Goal: Information Seeking & Learning: Learn about a topic

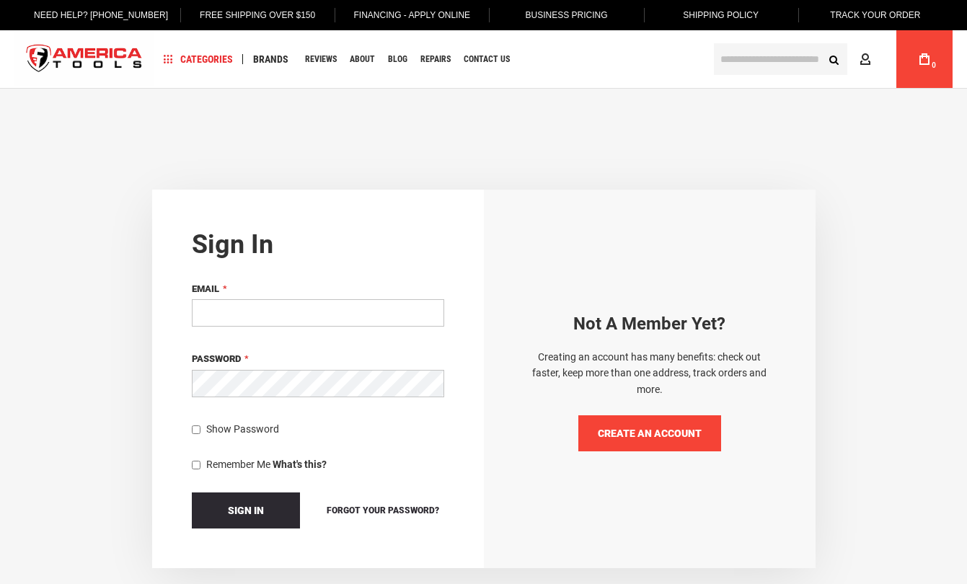
click at [635, 426] on link "Create an Account" at bounding box center [649, 433] width 143 height 36
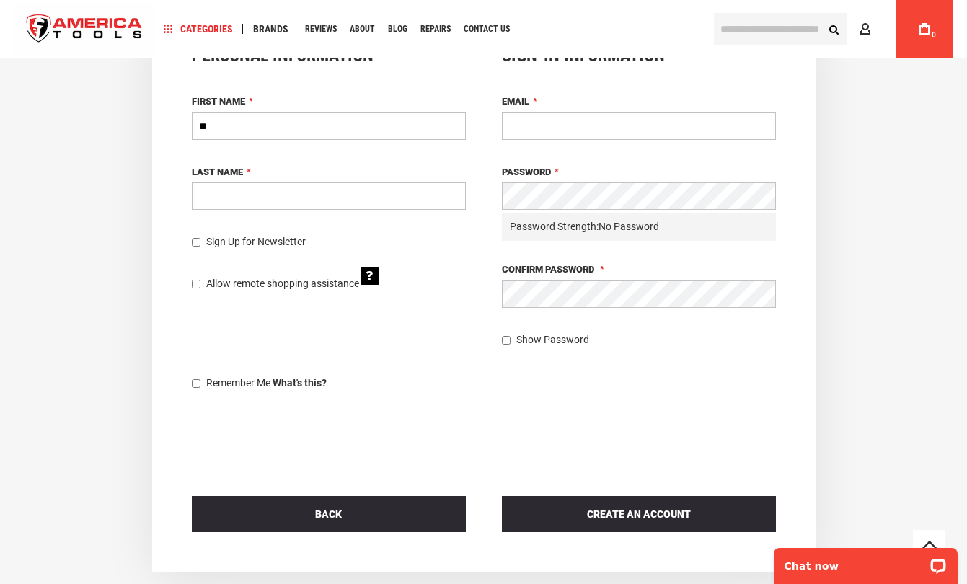
scroll to position [99, 0]
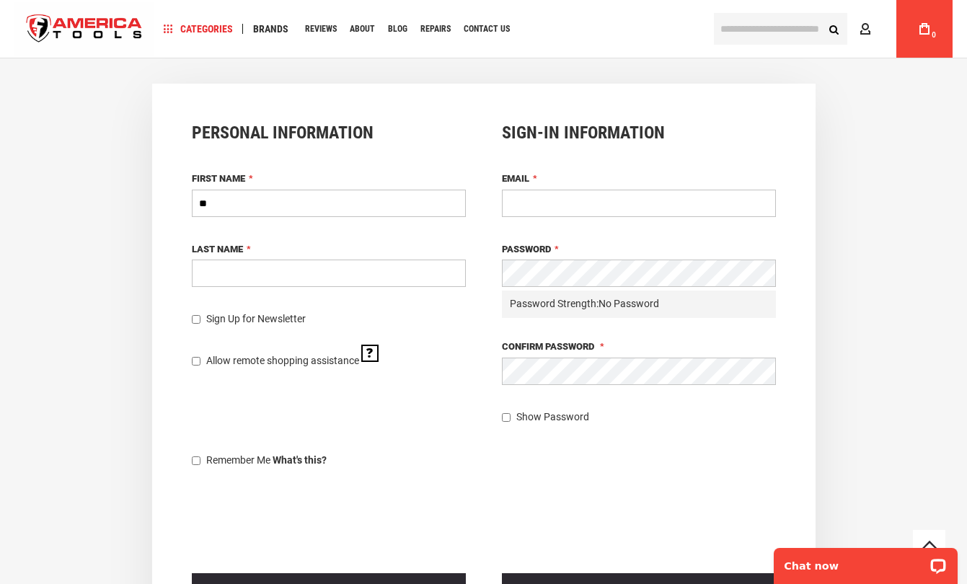
type input "*"
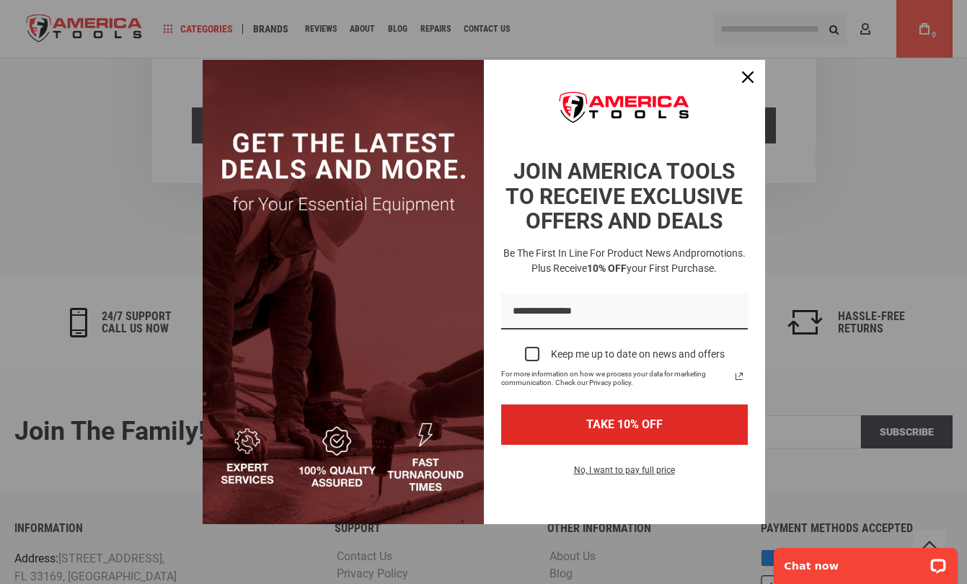
scroll to position [566, 0]
click at [753, 83] on icon "close icon" at bounding box center [748, 77] width 12 height 12
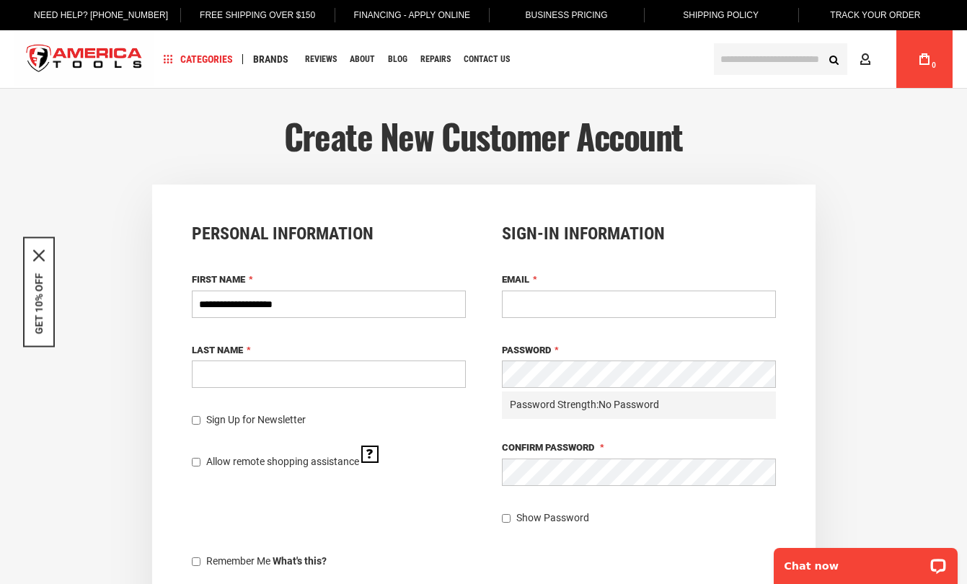
scroll to position [0, 0]
click at [368, 302] on input "**********" at bounding box center [329, 304] width 274 height 27
type input "**********"
type input "*"
type input "*******"
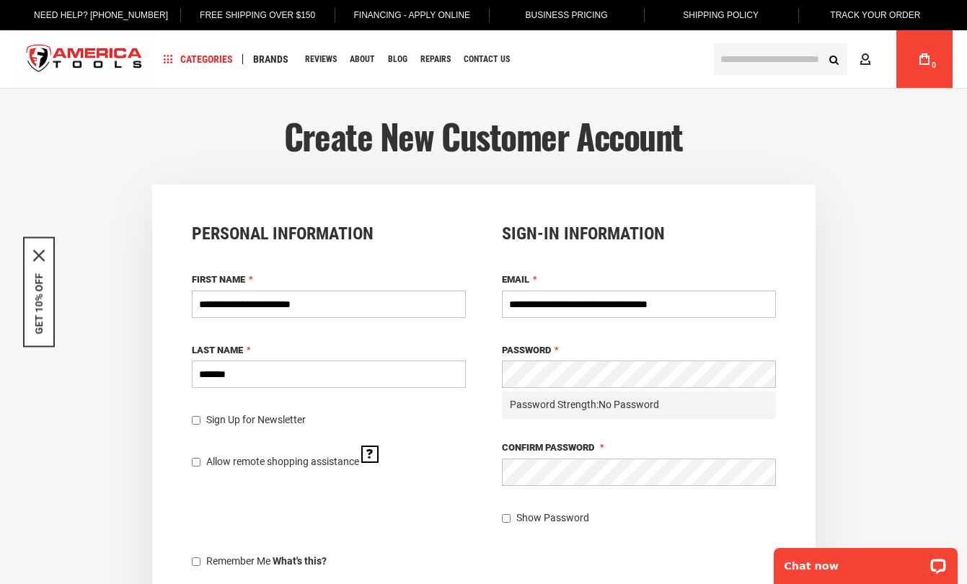
type input "**********"
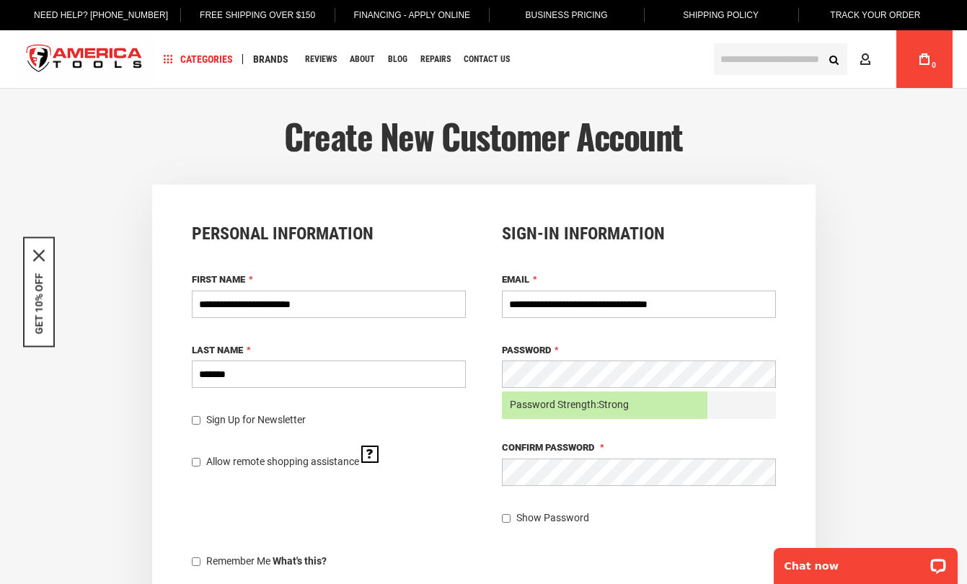
click at [655, 508] on fieldset "**********" at bounding box center [630, 374] width 292 height 301
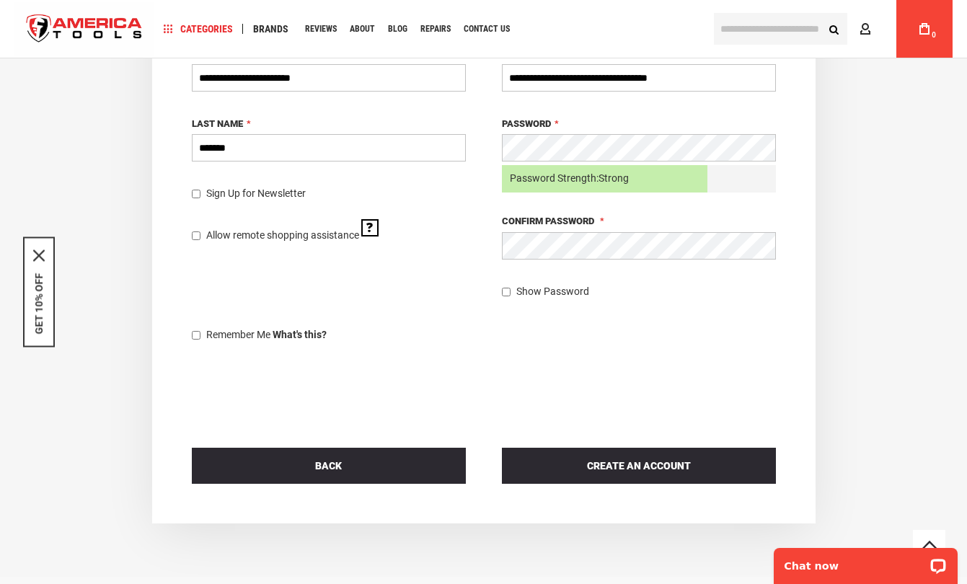
scroll to position [226, 0]
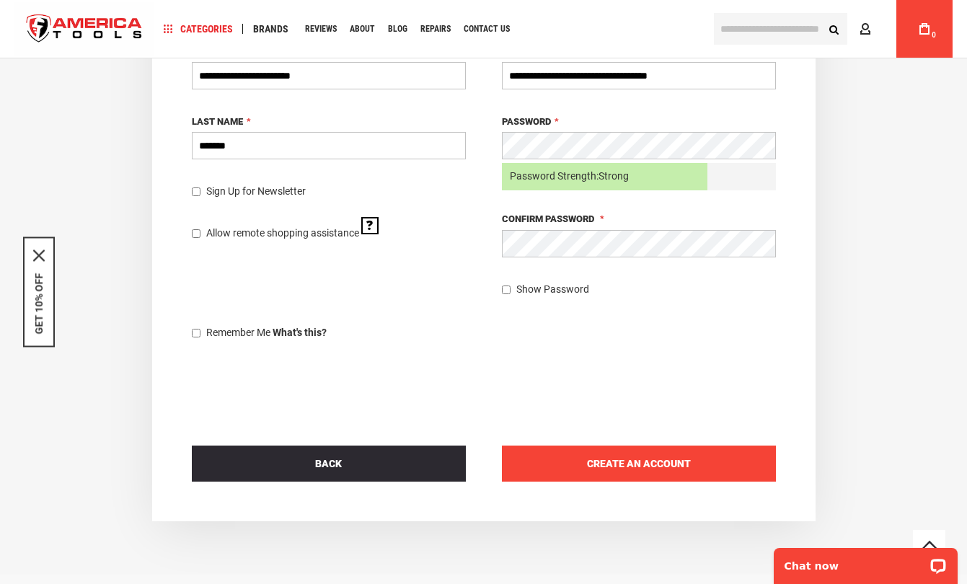
click at [654, 465] on span "Create an Account" at bounding box center [639, 464] width 104 height 12
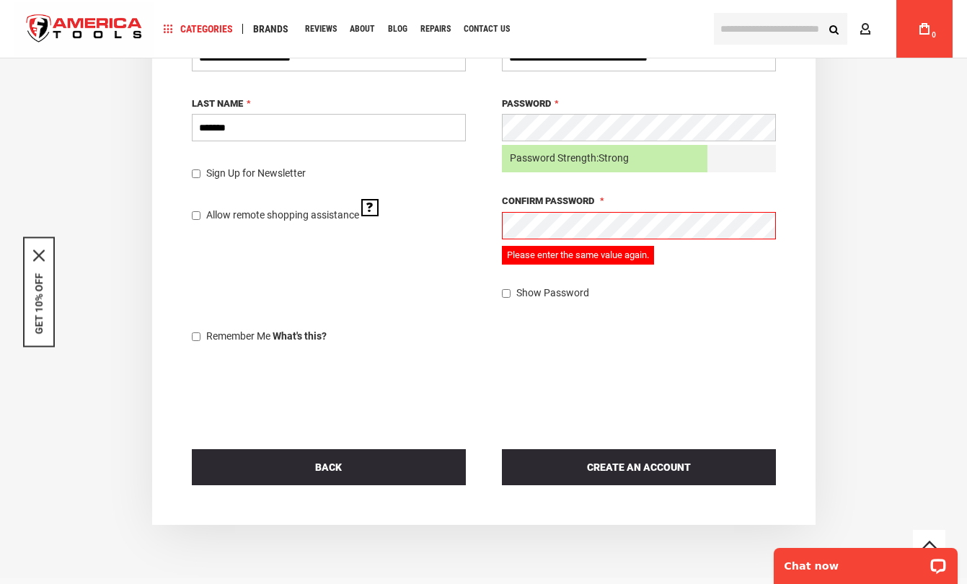
scroll to position [248, 0]
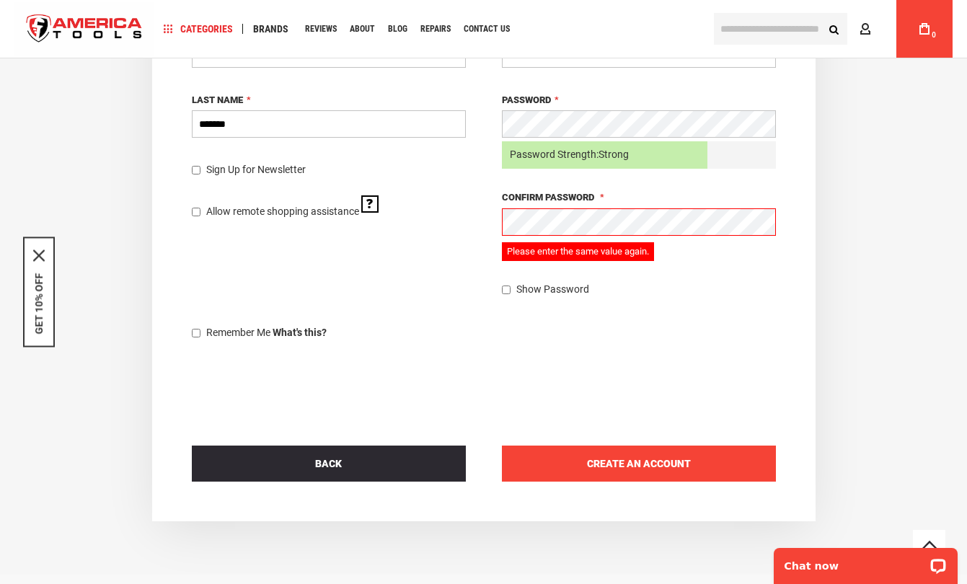
click at [677, 469] on span "Create an Account" at bounding box center [639, 464] width 104 height 12
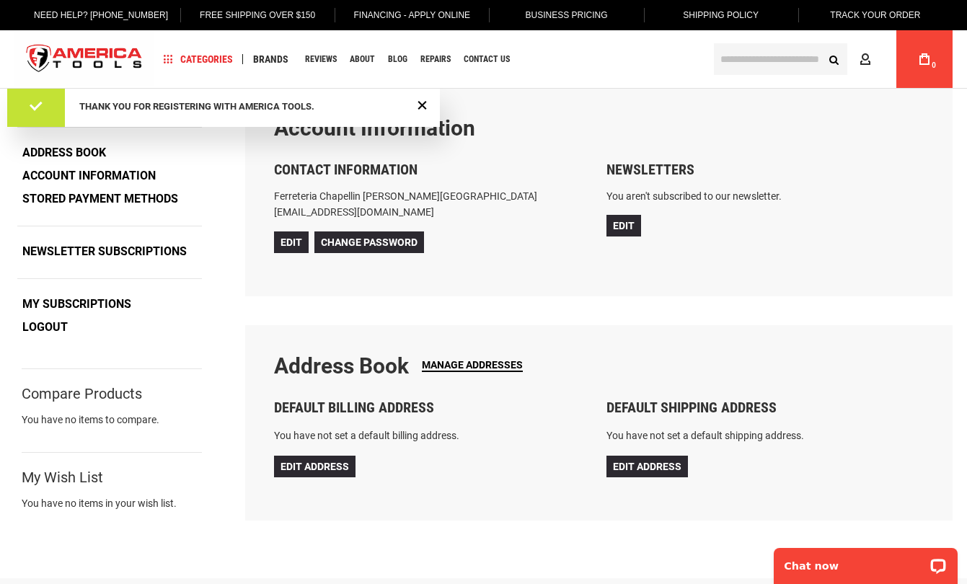
scroll to position [101, 0]
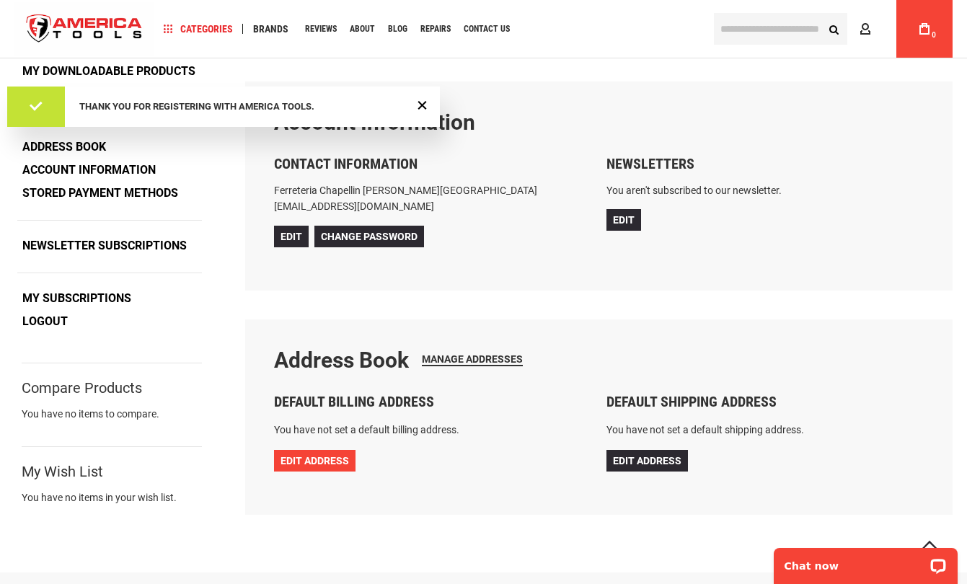
click at [335, 462] on span "Edit Address" at bounding box center [315, 461] width 69 height 12
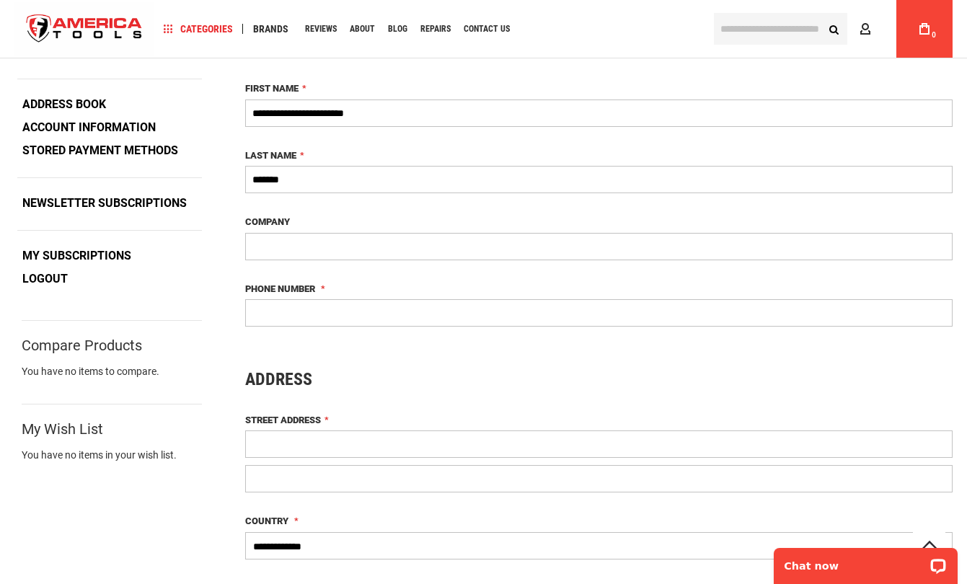
scroll to position [136, 0]
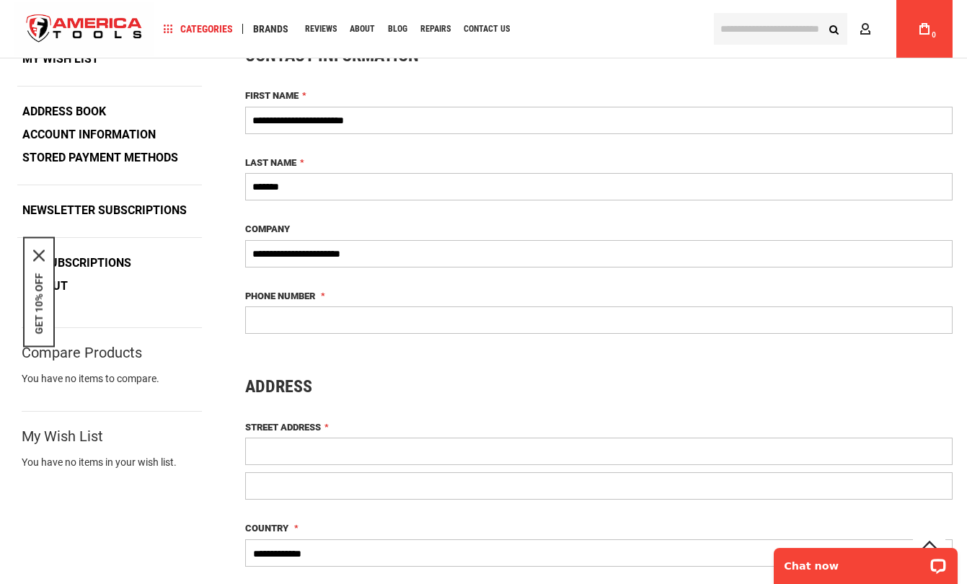
type input "**********"
type input "*"
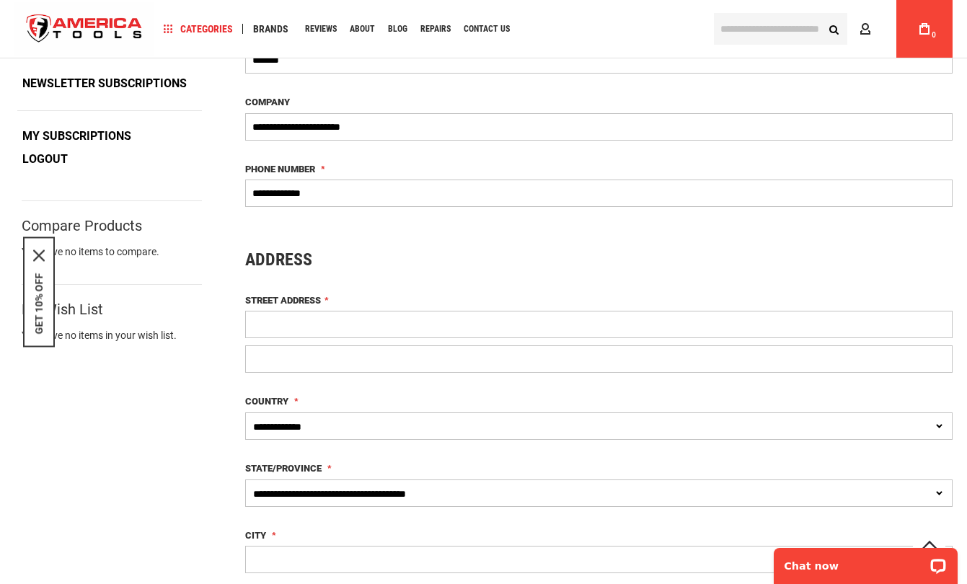
scroll to position [276, 0]
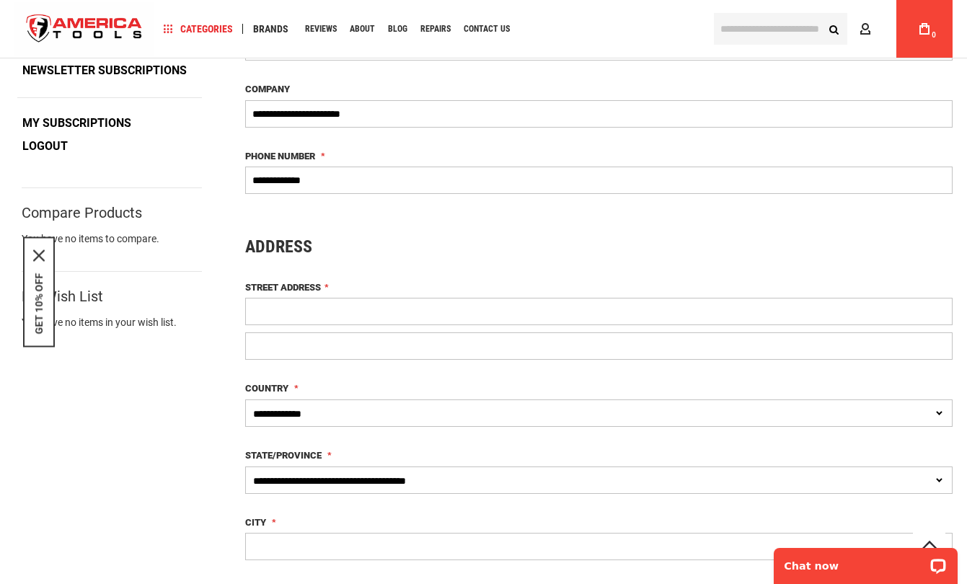
click at [319, 309] on input "Street Address" at bounding box center [599, 311] width 708 height 27
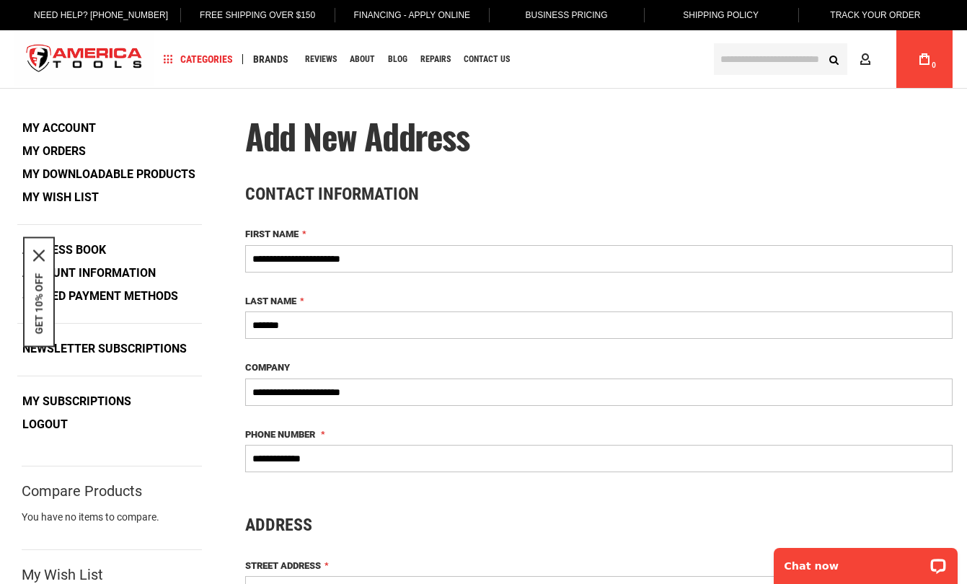
scroll to position [0, 0]
click at [85, 129] on link "My Account" at bounding box center [59, 129] width 84 height 22
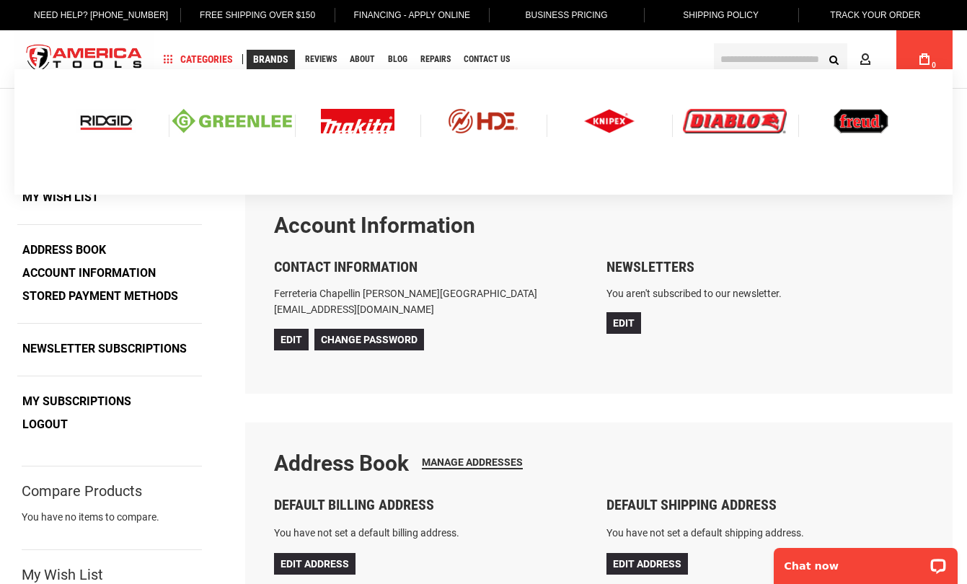
click at [86, 117] on img at bounding box center [106, 121] width 60 height 25
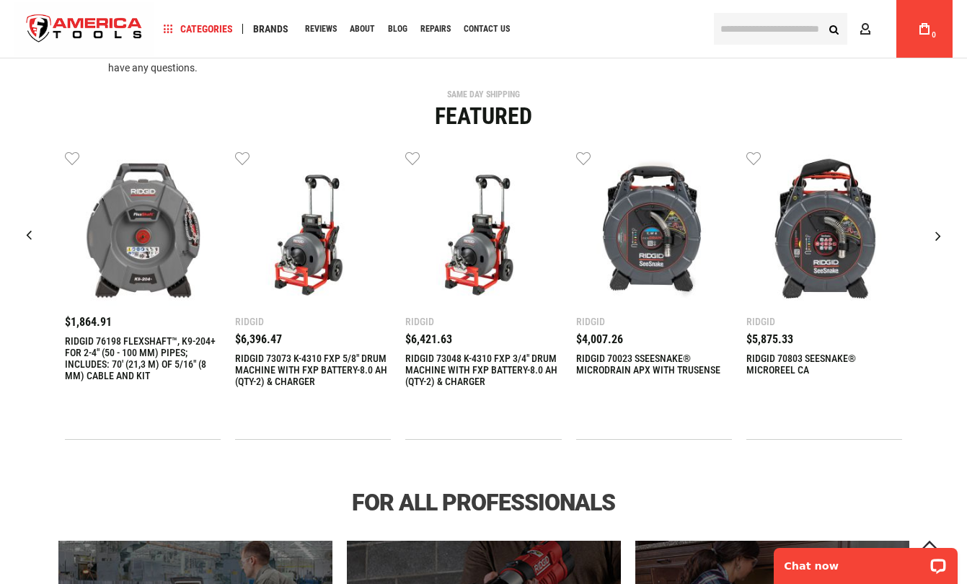
scroll to position [479, 0]
click at [939, 238] on div "Next slide" at bounding box center [938, 236] width 36 height 36
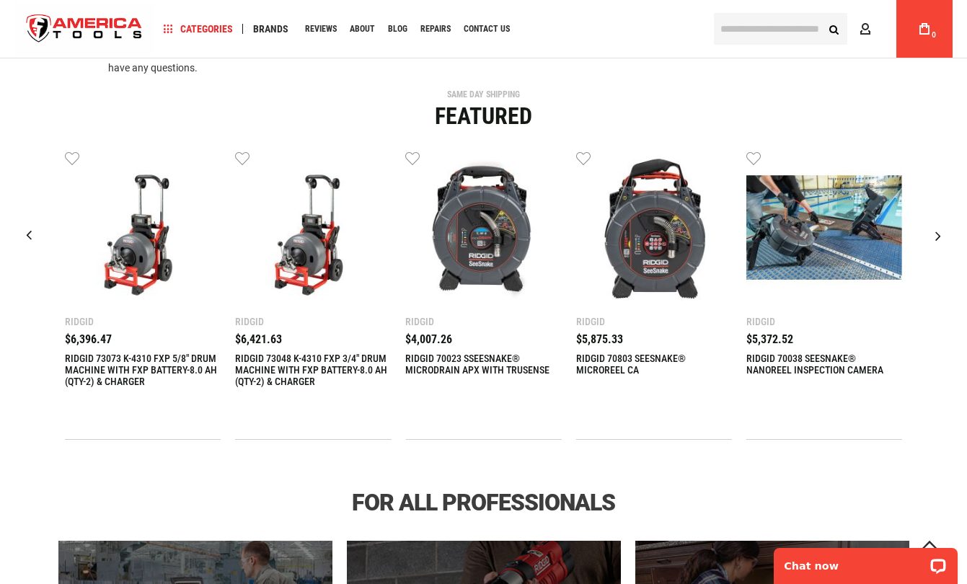
click at [939, 238] on div "Next slide" at bounding box center [938, 236] width 36 height 36
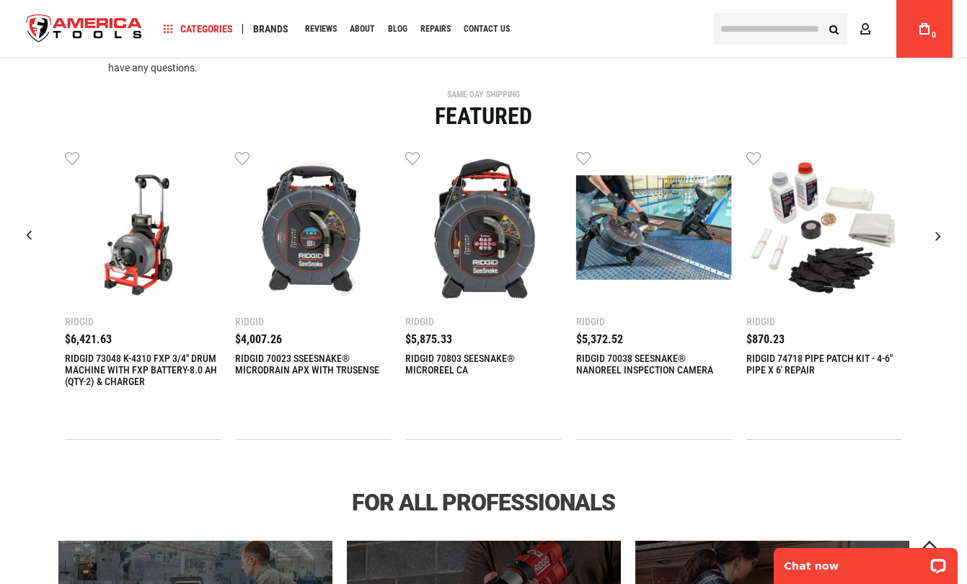
click at [939, 238] on div "Next slide" at bounding box center [938, 236] width 36 height 36
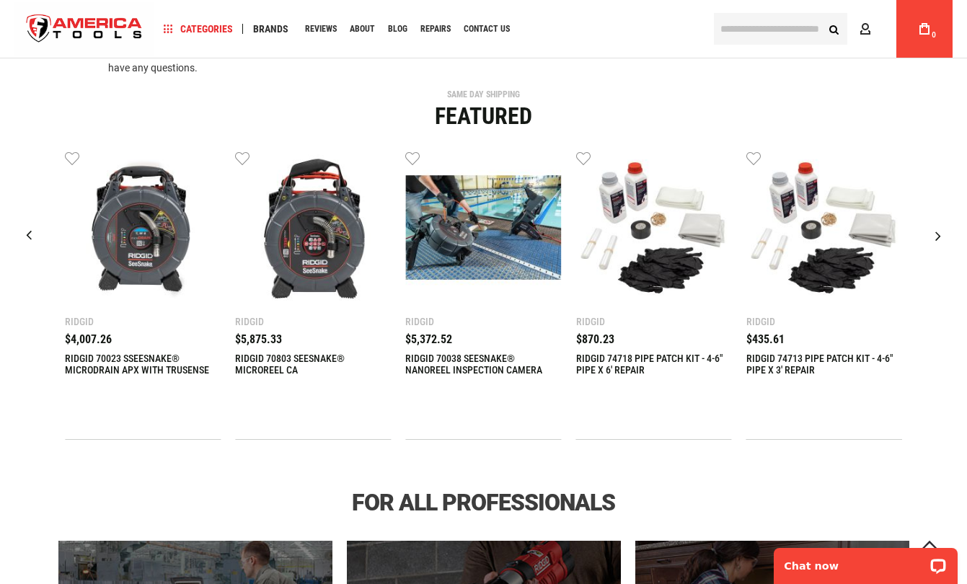
click at [939, 238] on div "Next slide" at bounding box center [938, 236] width 36 height 36
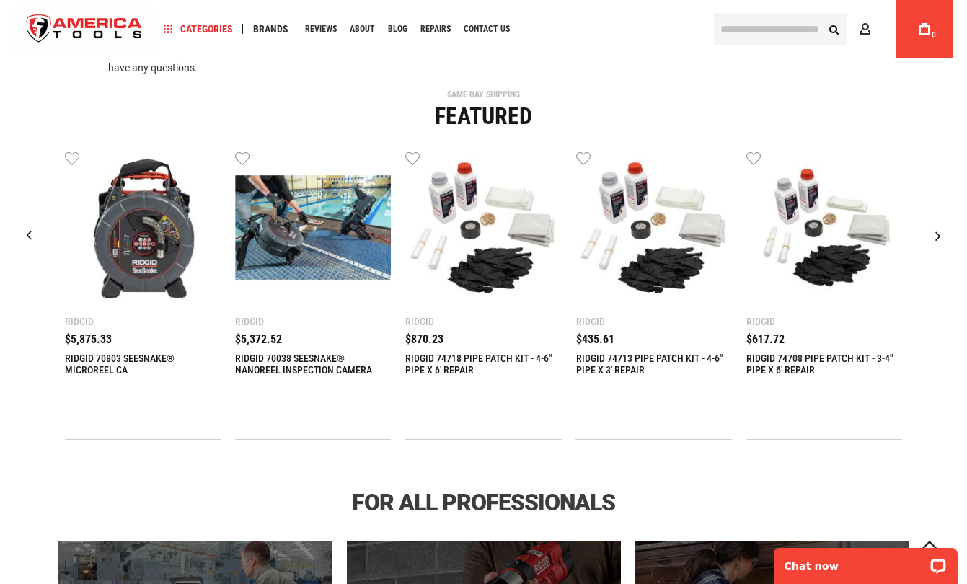
click at [939, 238] on div "Next slide" at bounding box center [938, 236] width 36 height 36
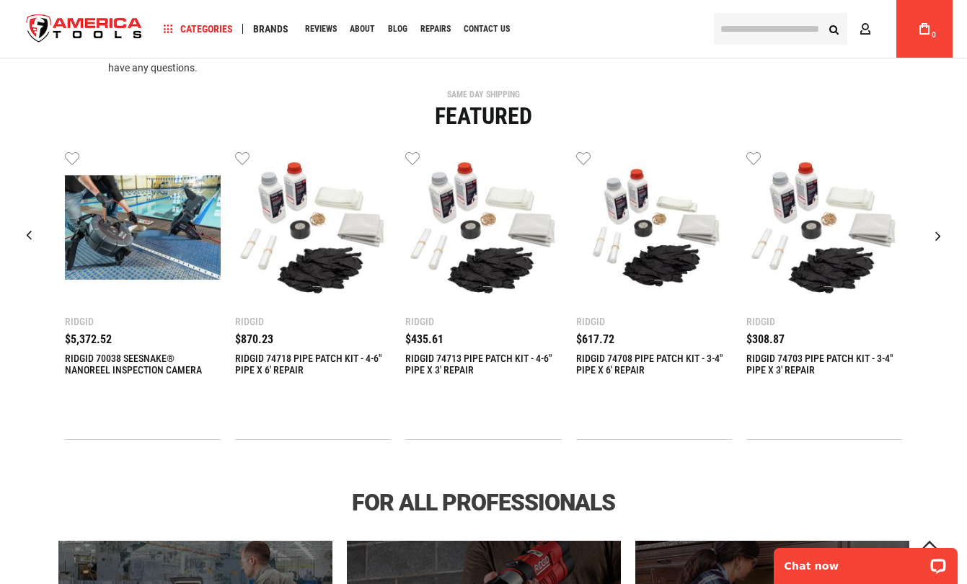
click at [939, 238] on div "Next slide" at bounding box center [938, 236] width 36 height 36
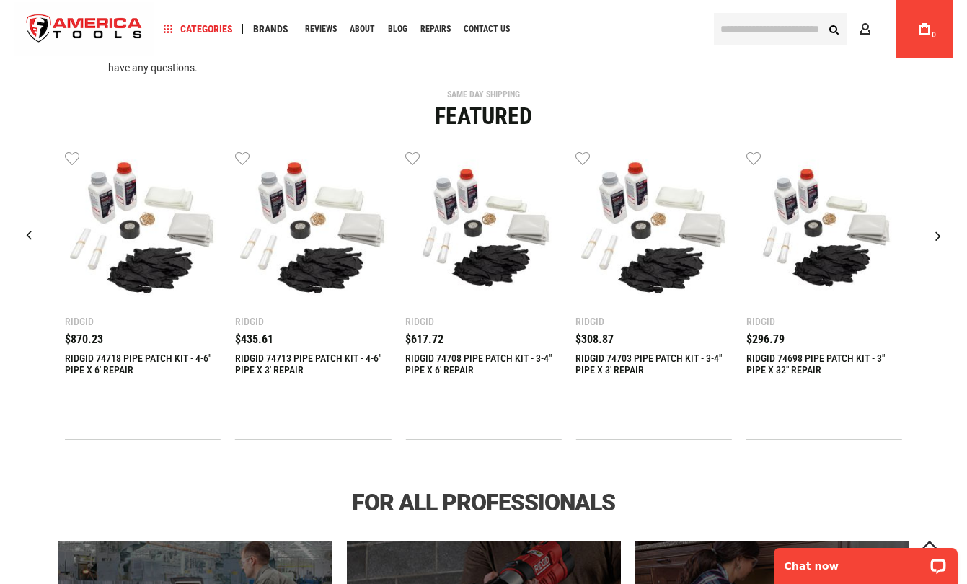
click at [939, 237] on div "Next slide" at bounding box center [938, 236] width 36 height 36
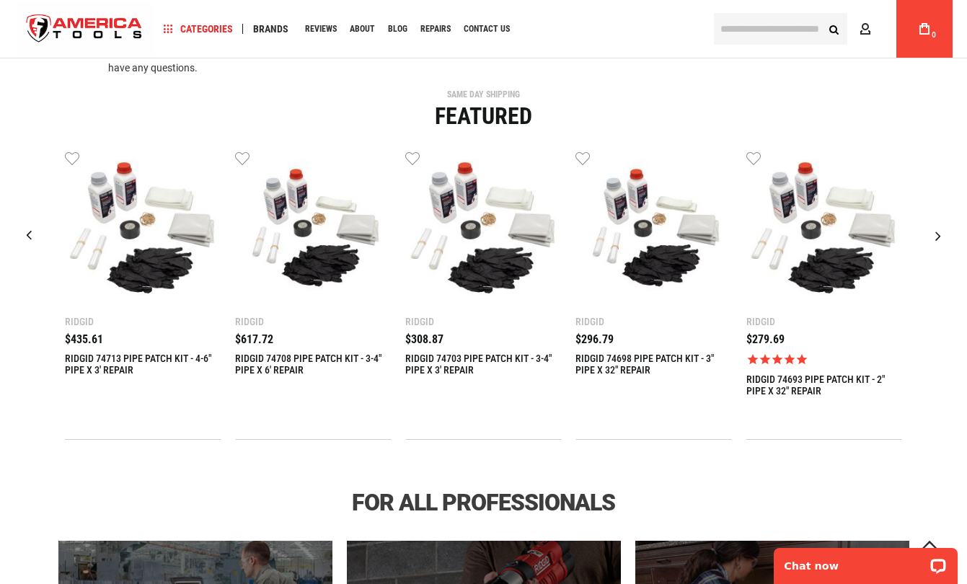
click at [939, 237] on div "Next slide" at bounding box center [938, 236] width 36 height 36
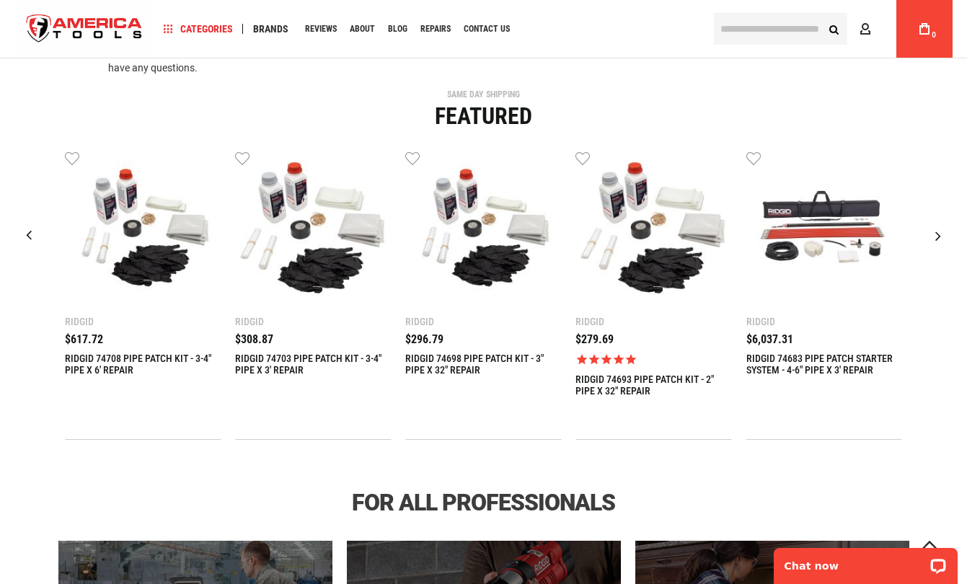
click at [939, 237] on div "Next slide" at bounding box center [938, 236] width 36 height 36
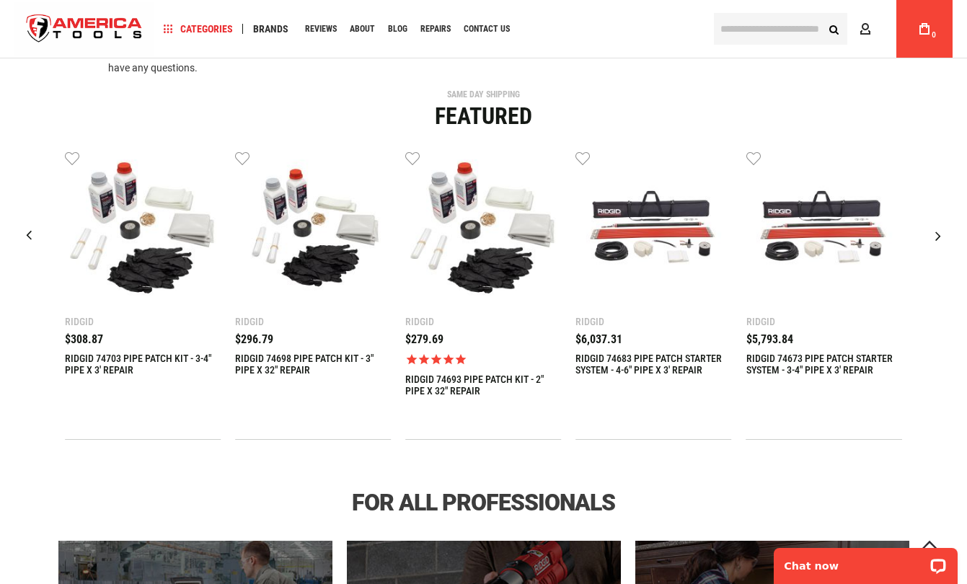
click at [939, 237] on div "Next slide" at bounding box center [938, 236] width 36 height 36
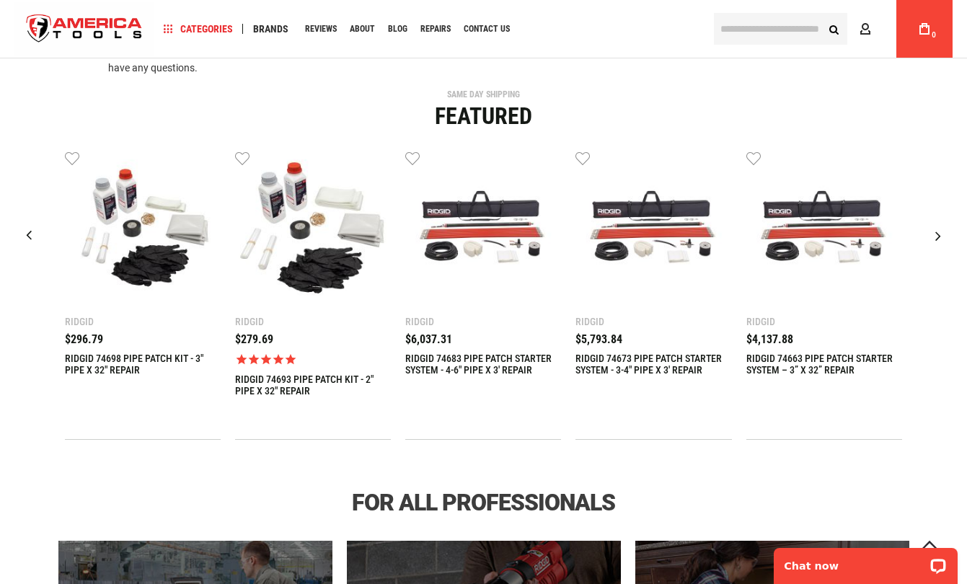
click at [939, 237] on div "Next slide" at bounding box center [938, 236] width 36 height 36
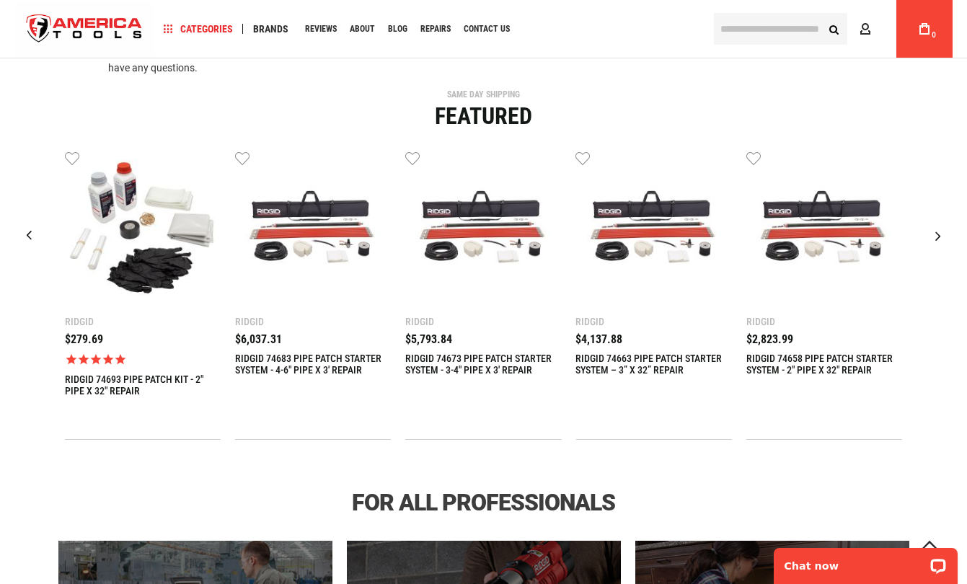
click at [939, 237] on div "Next slide" at bounding box center [938, 236] width 36 height 36
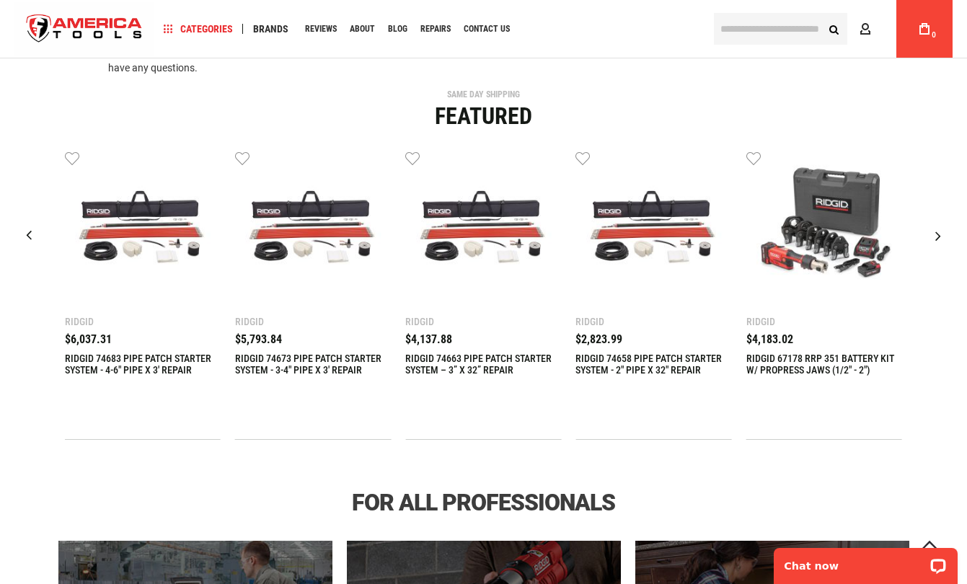
click at [939, 237] on div "Next slide" at bounding box center [938, 236] width 36 height 36
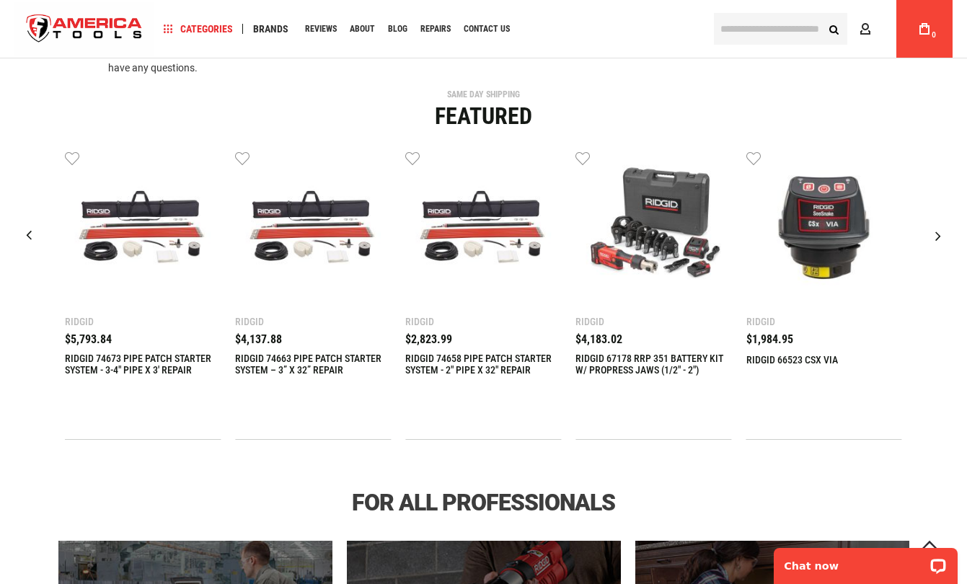
click at [939, 237] on div "Next slide" at bounding box center [938, 236] width 36 height 36
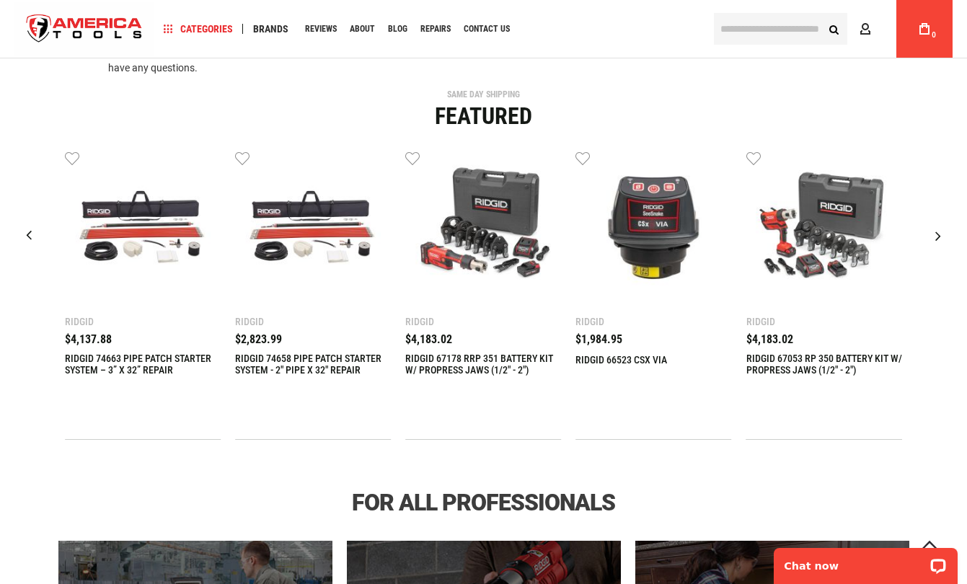
click at [939, 237] on div "Next slide" at bounding box center [938, 236] width 36 height 36
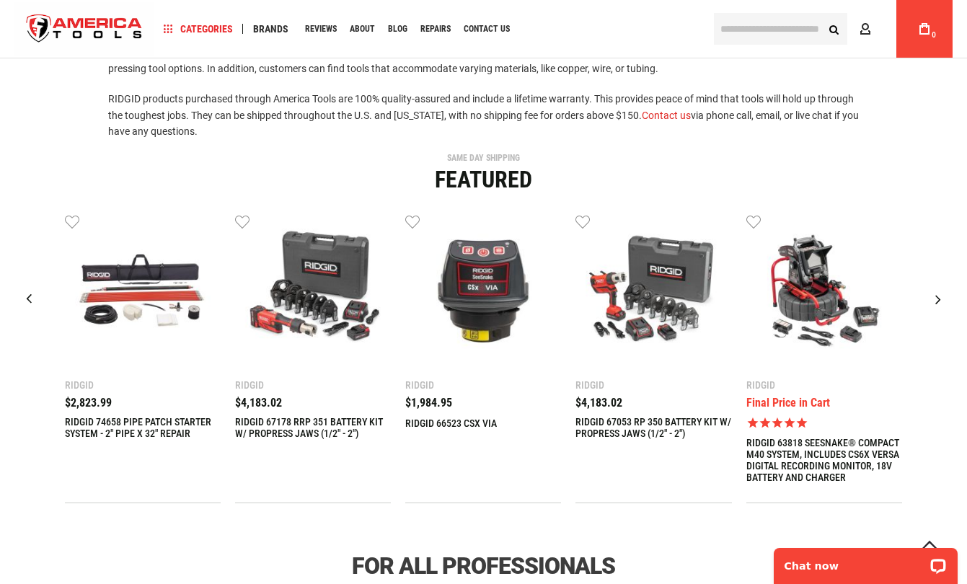
scroll to position [423, 0]
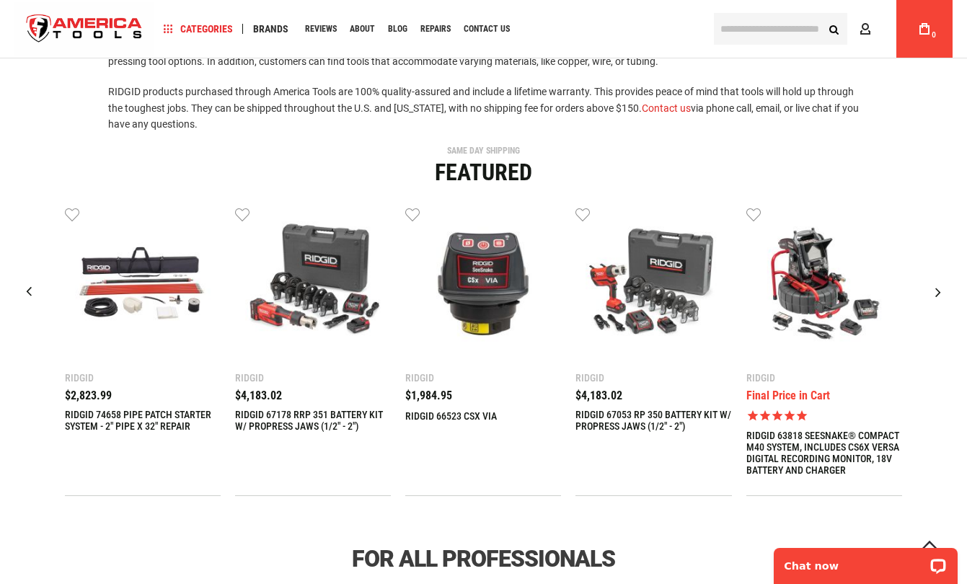
click at [943, 290] on div "Next slide" at bounding box center [938, 292] width 36 height 36
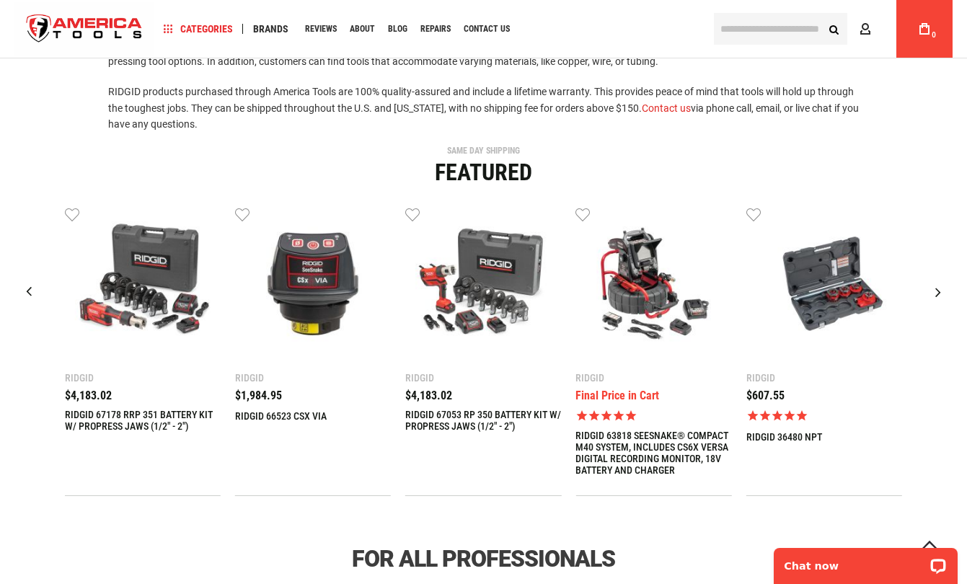
click at [941, 290] on div "Next slide" at bounding box center [938, 292] width 36 height 36
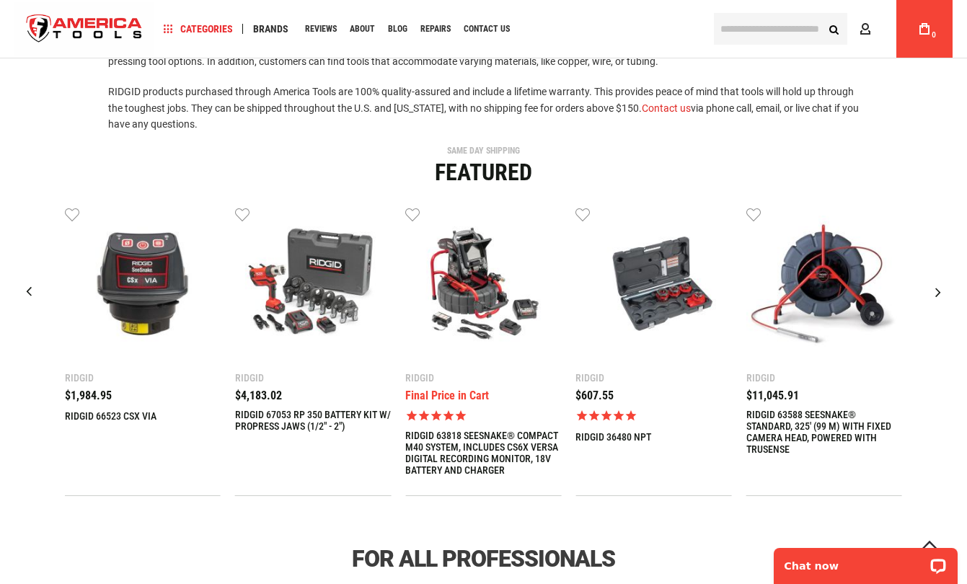
click at [939, 290] on div "Next slide" at bounding box center [938, 292] width 36 height 36
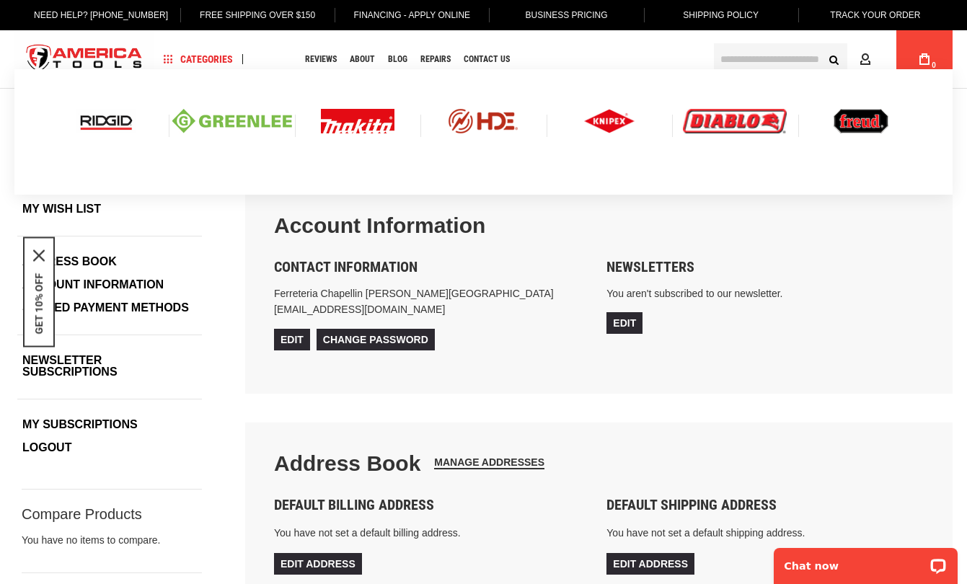
click at [102, 129] on img at bounding box center [106, 121] width 60 height 25
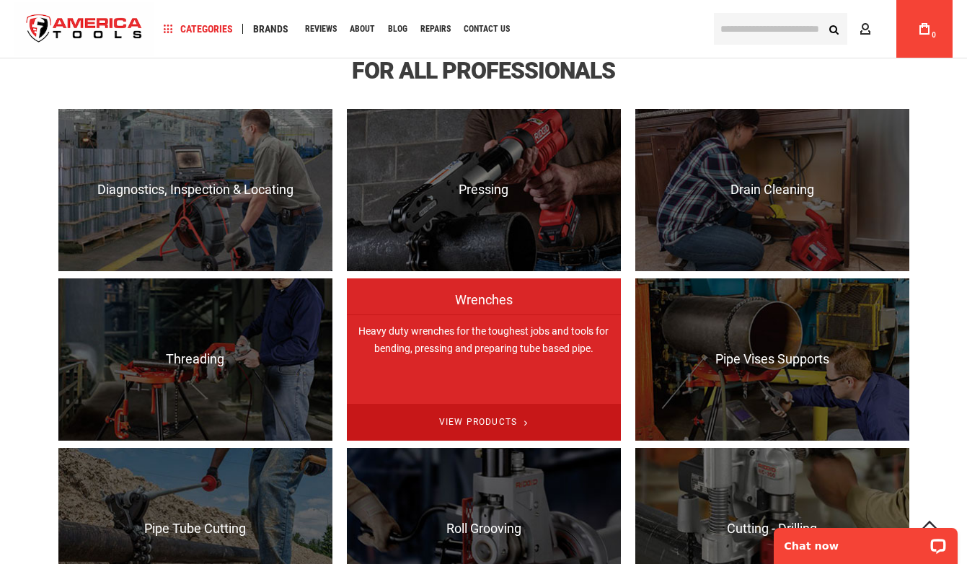
scroll to position [902, 0]
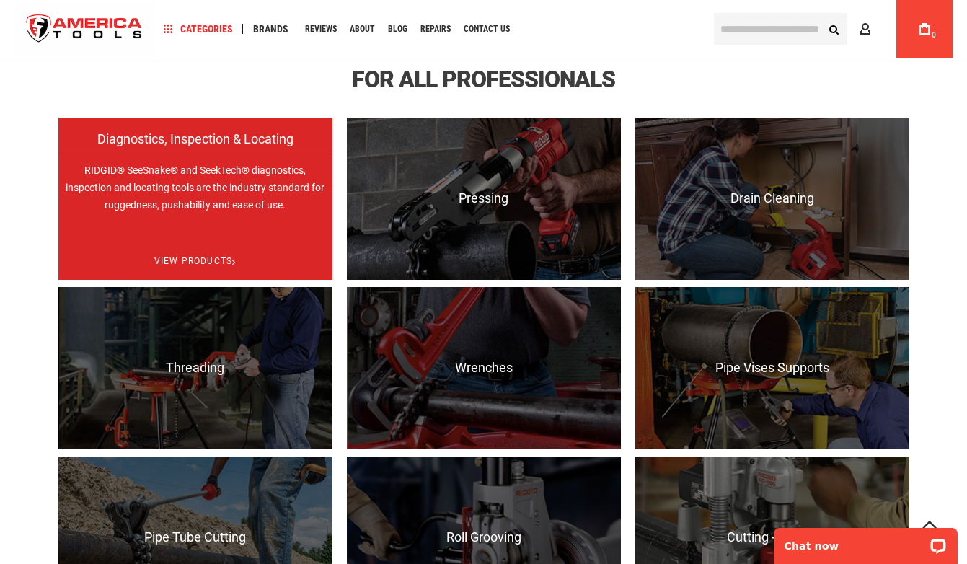
click at [108, 151] on span "Diagnostics, Inspection & Locating" at bounding box center [195, 146] width 274 height 29
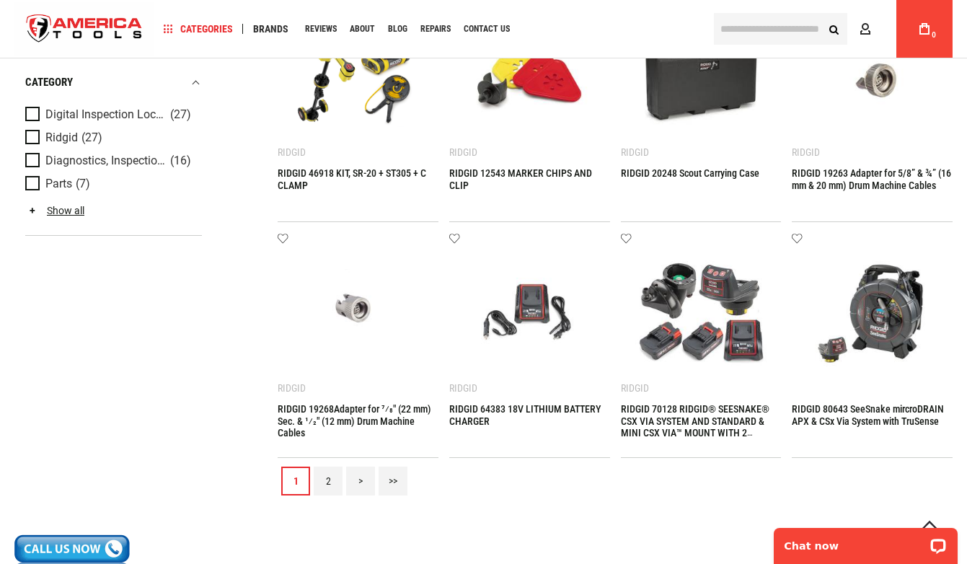
scroll to position [1409, 0]
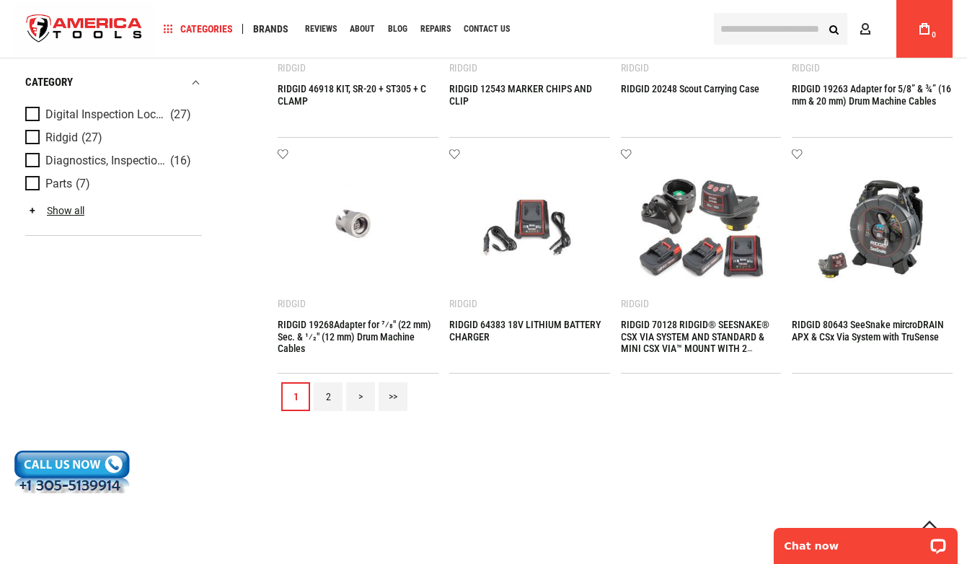
click at [337, 398] on link "2" at bounding box center [328, 396] width 29 height 29
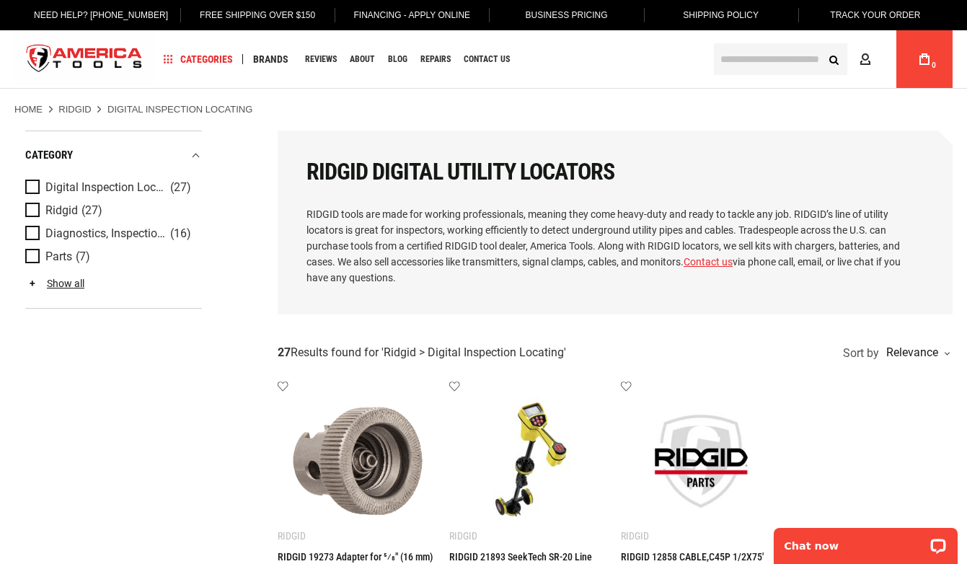
scroll to position [0, 0]
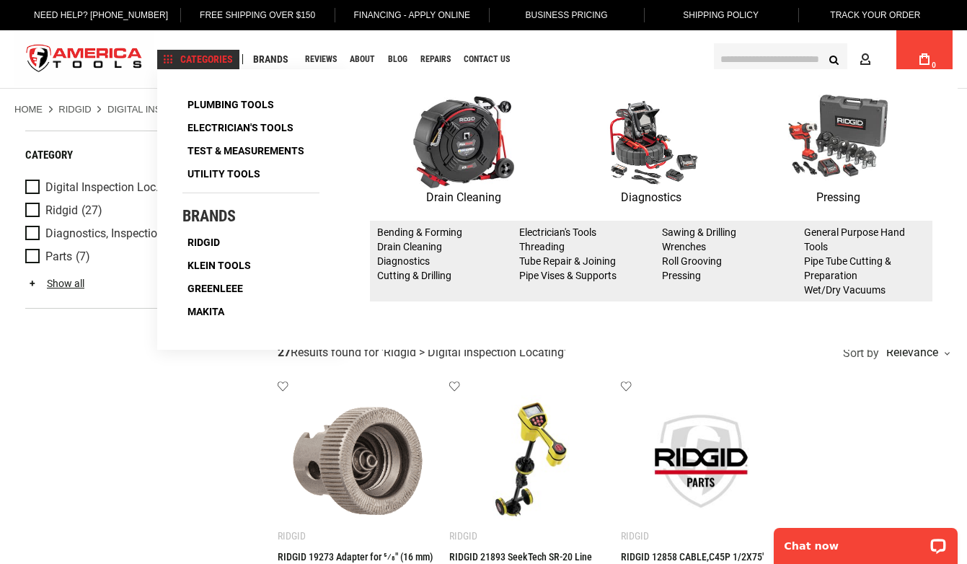
click at [226, 58] on span "Categories" at bounding box center [198, 59] width 69 height 10
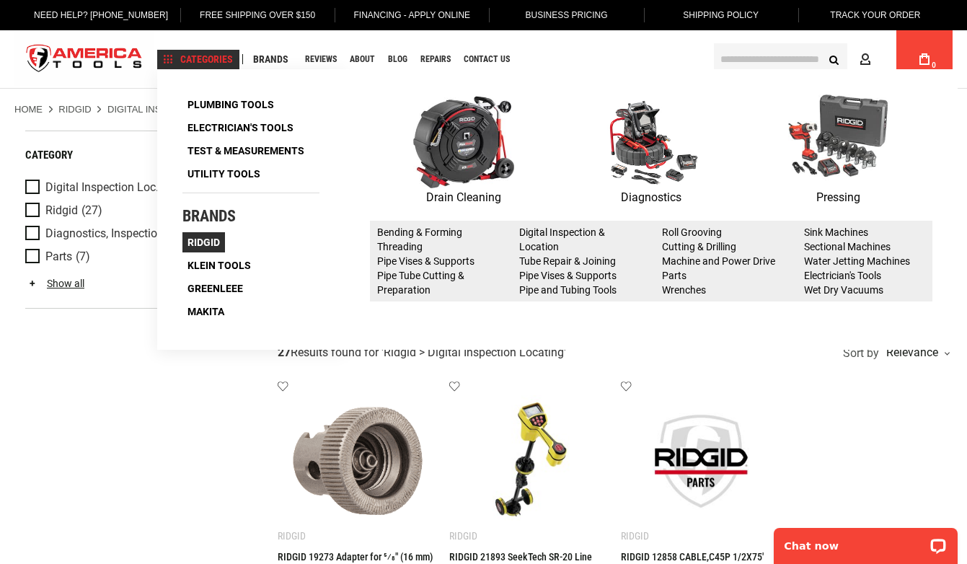
click at [211, 243] on span "Ridgid" at bounding box center [204, 242] width 32 height 10
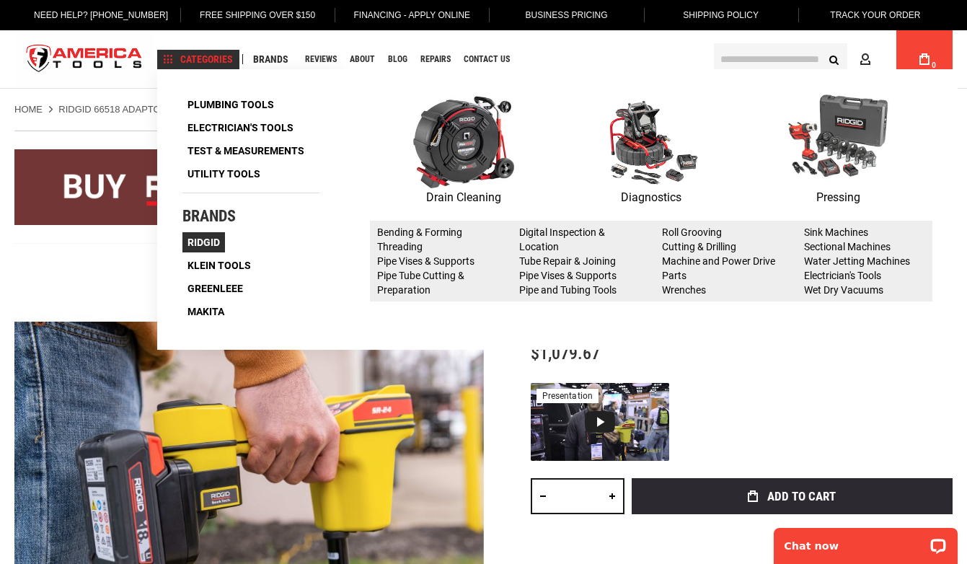
click at [214, 242] on span "Ridgid" at bounding box center [204, 242] width 32 height 10
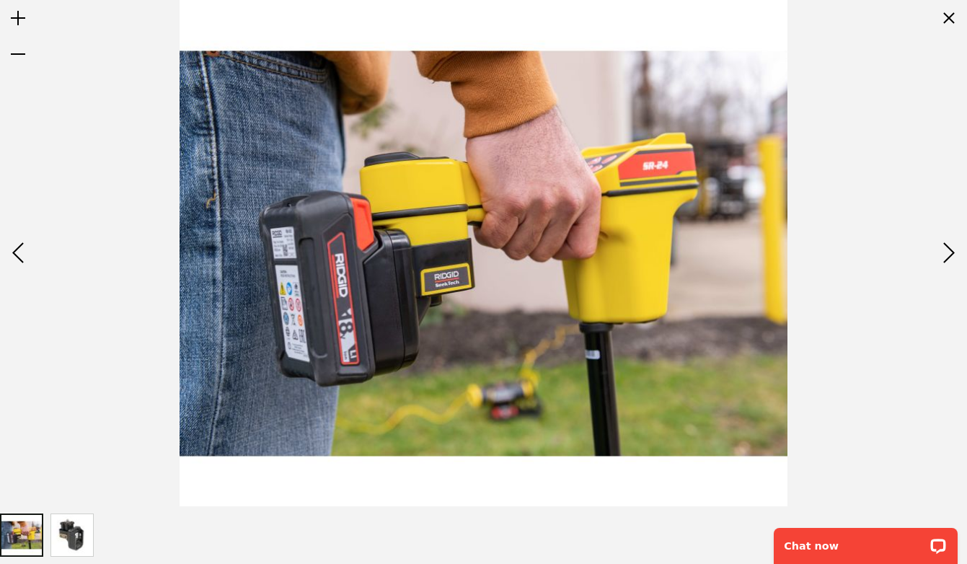
click at [263, 14] on img at bounding box center [484, 254] width 608 height 608
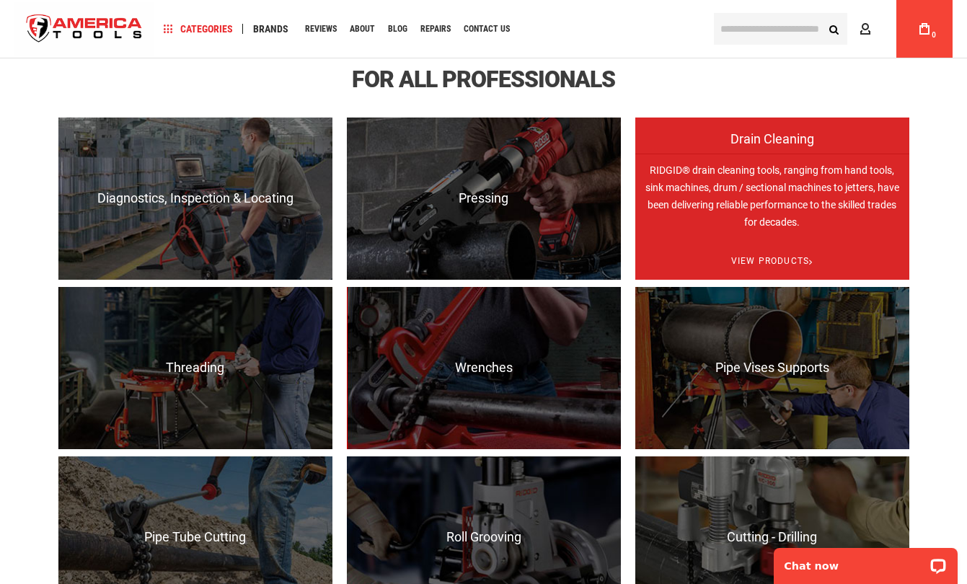
click at [746, 188] on p "RIDGID® drain cleaning tools, ranging from hand tools, sink machines, drum / se…" at bounding box center [772, 235] width 274 height 162
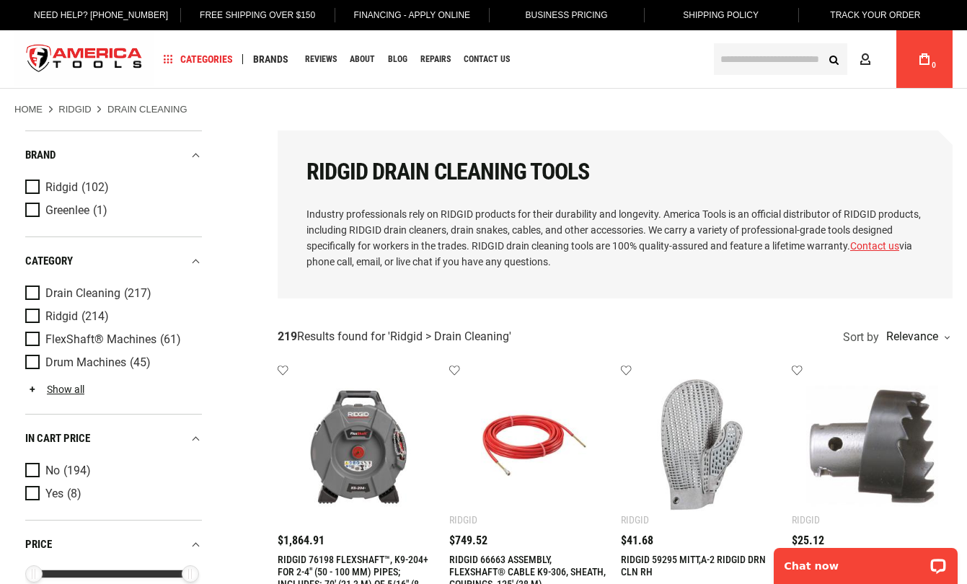
click at [231, 9] on link "Free Shipping Over $150" at bounding box center [257, 15] width 138 height 30
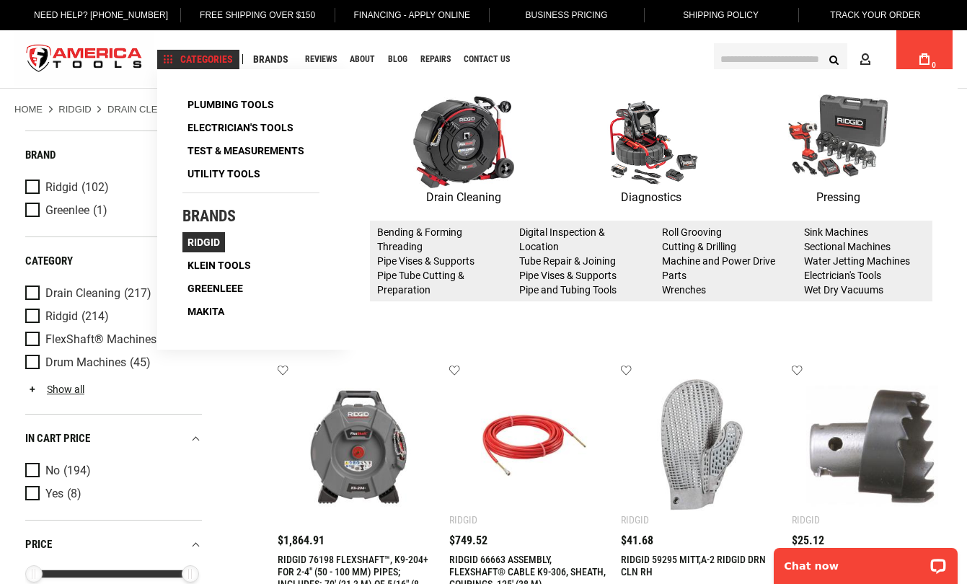
click at [211, 246] on span "Ridgid" at bounding box center [204, 242] width 32 height 10
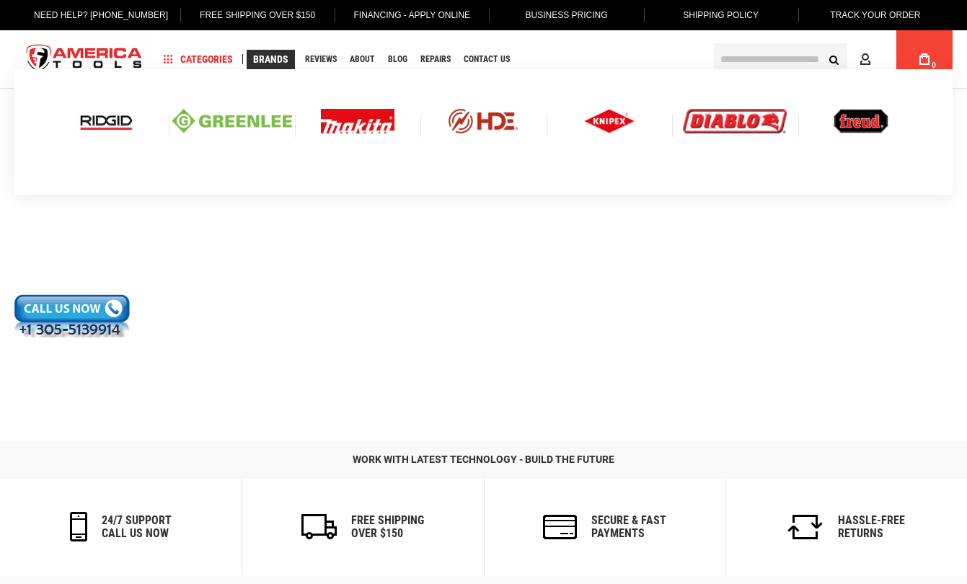
click at [264, 58] on span "Brands" at bounding box center [270, 59] width 35 height 10
click at [272, 61] on span "Brands" at bounding box center [270, 59] width 35 height 10
click at [356, 120] on img at bounding box center [358, 121] width 74 height 25
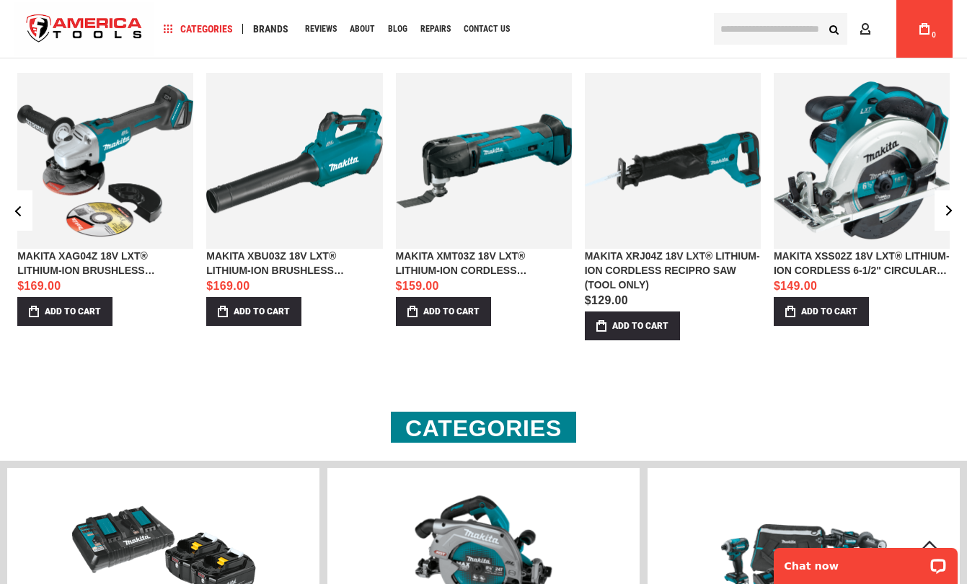
scroll to position [1491, 0]
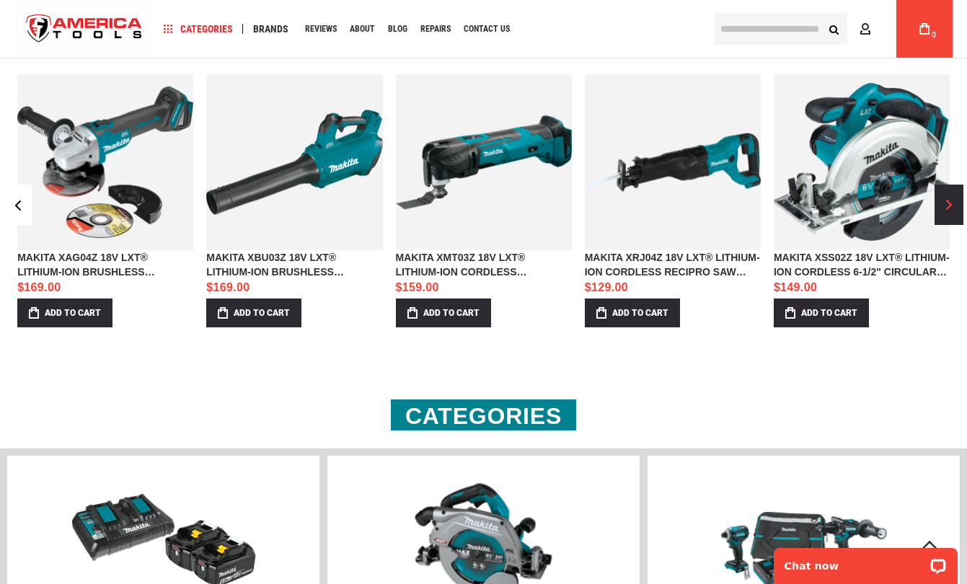
click at [951, 211] on span "›" at bounding box center [949, 205] width 6 height 11
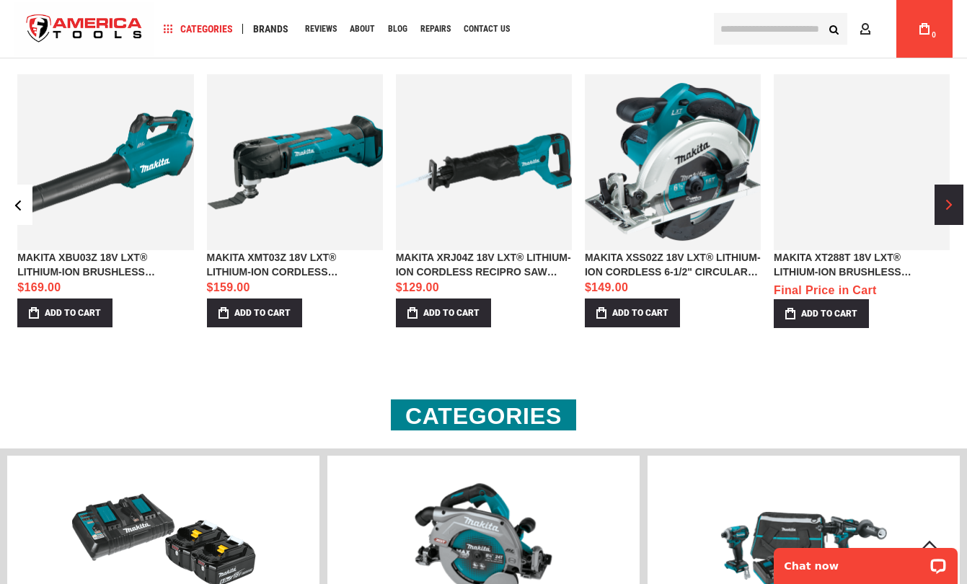
click at [951, 211] on span "›" at bounding box center [949, 205] width 6 height 11
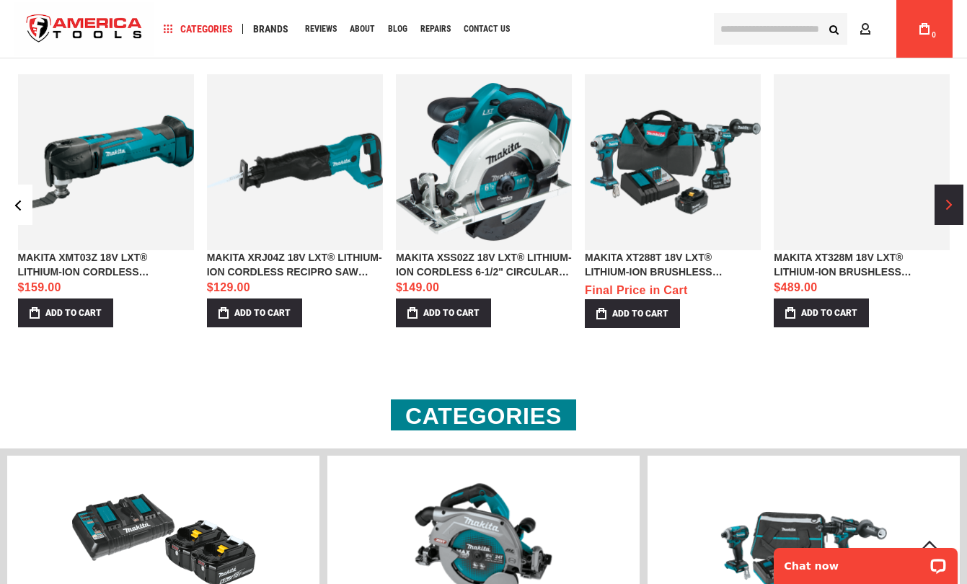
click at [951, 211] on span "›" at bounding box center [949, 205] width 6 height 11
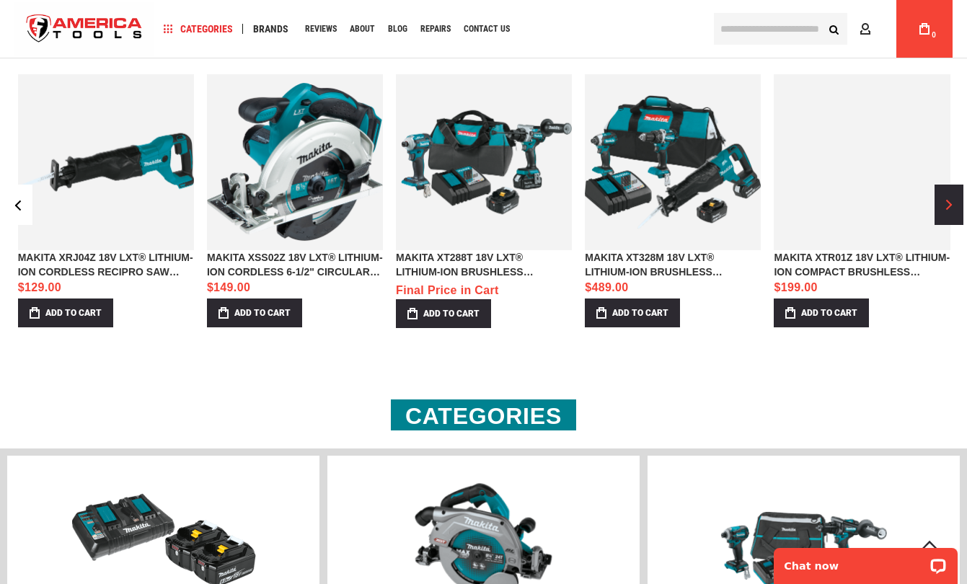
click at [951, 211] on span "›" at bounding box center [949, 205] width 6 height 11
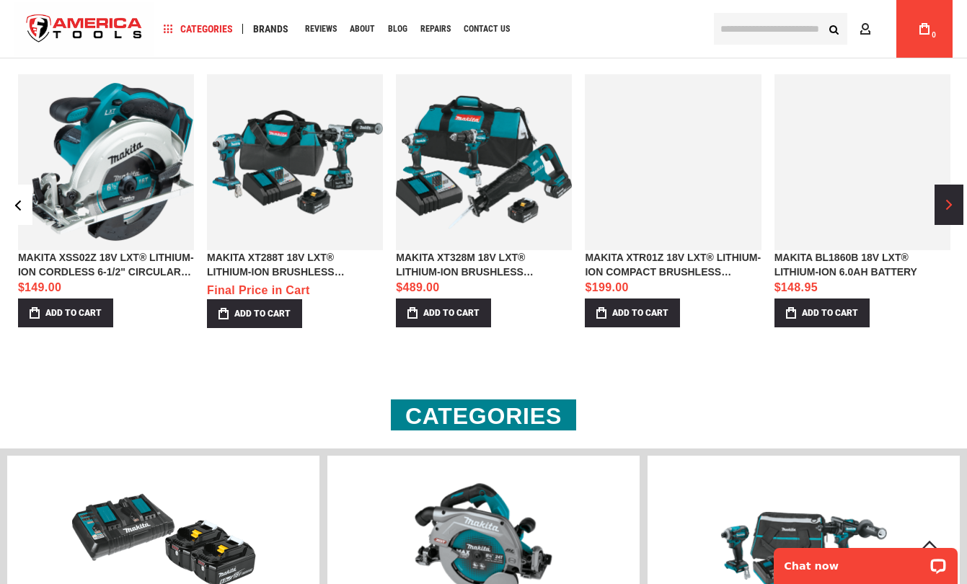
click at [951, 211] on span "›" at bounding box center [949, 205] width 6 height 11
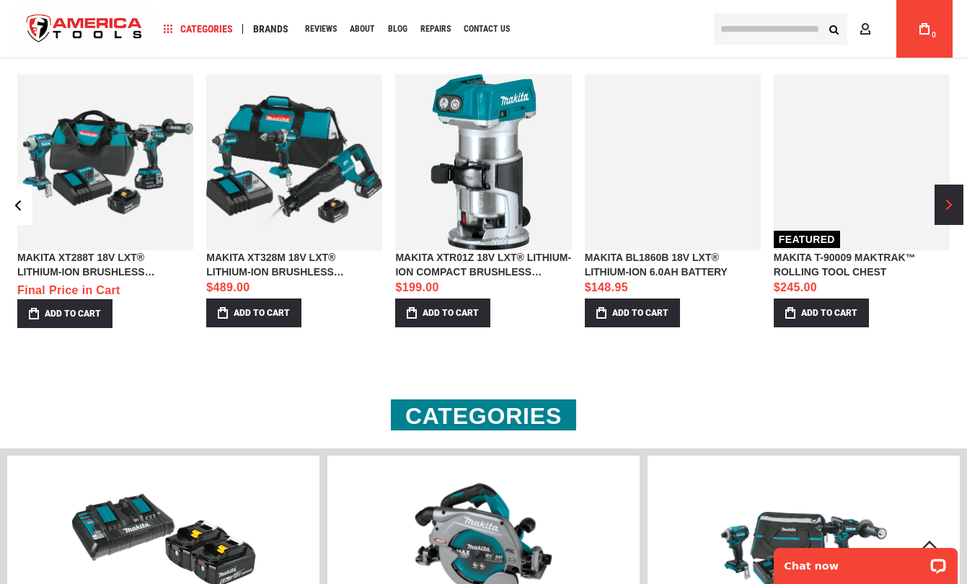
click at [951, 211] on span "›" at bounding box center [949, 205] width 6 height 11
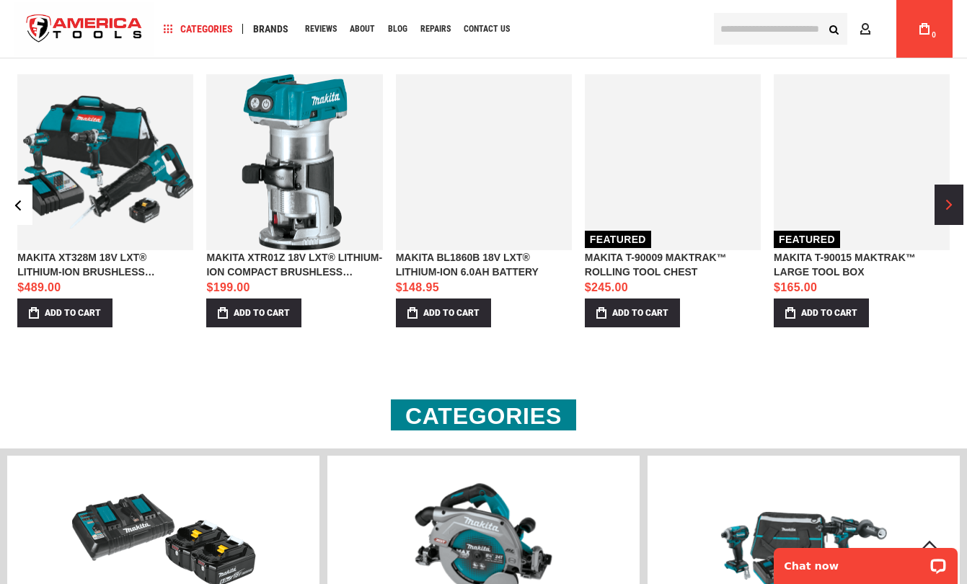
click at [951, 211] on span "›" at bounding box center [949, 205] width 6 height 11
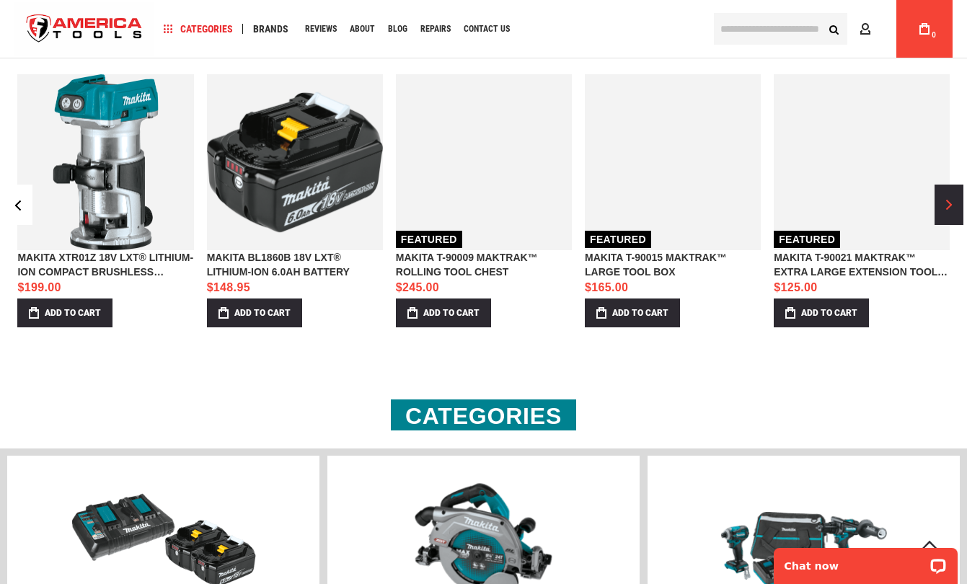
click at [951, 211] on span "›" at bounding box center [949, 205] width 6 height 11
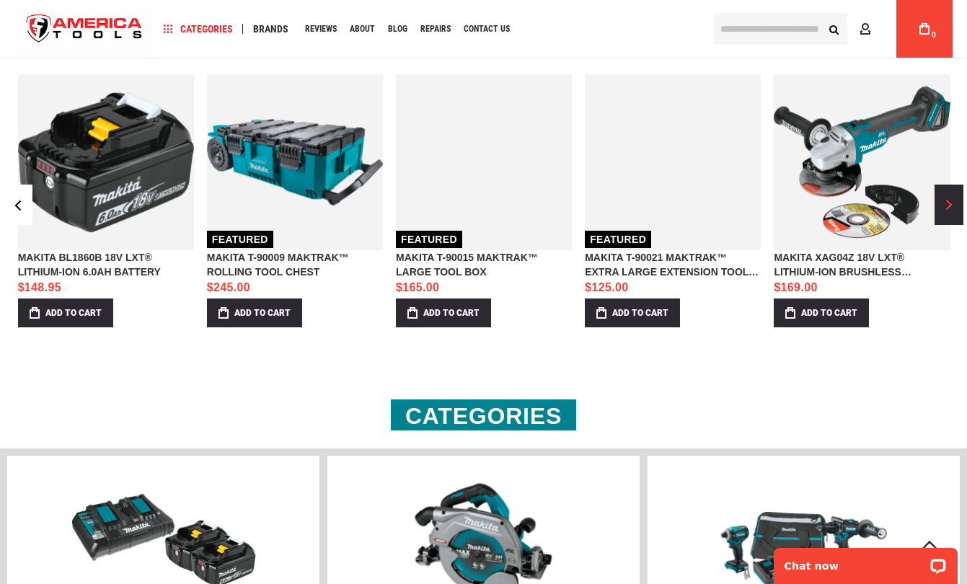
click at [951, 211] on span "›" at bounding box center [949, 205] width 6 height 11
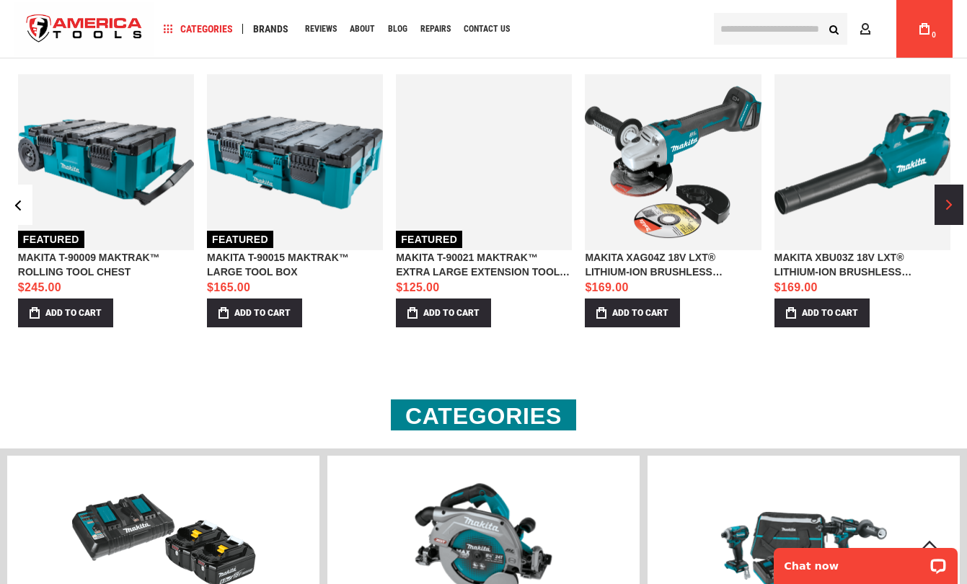
click at [951, 211] on span "›" at bounding box center [949, 205] width 6 height 11
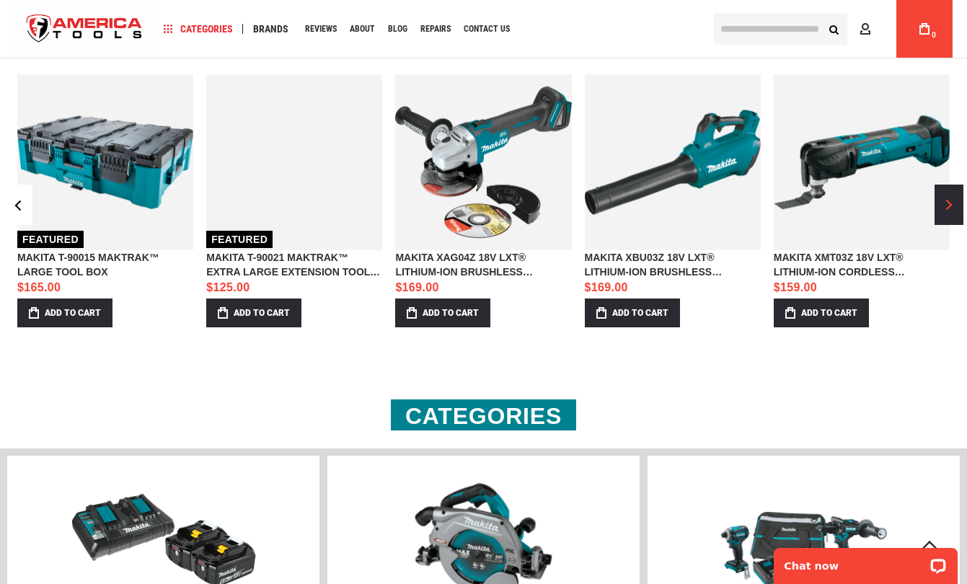
click at [951, 211] on span "›" at bounding box center [949, 205] width 6 height 11
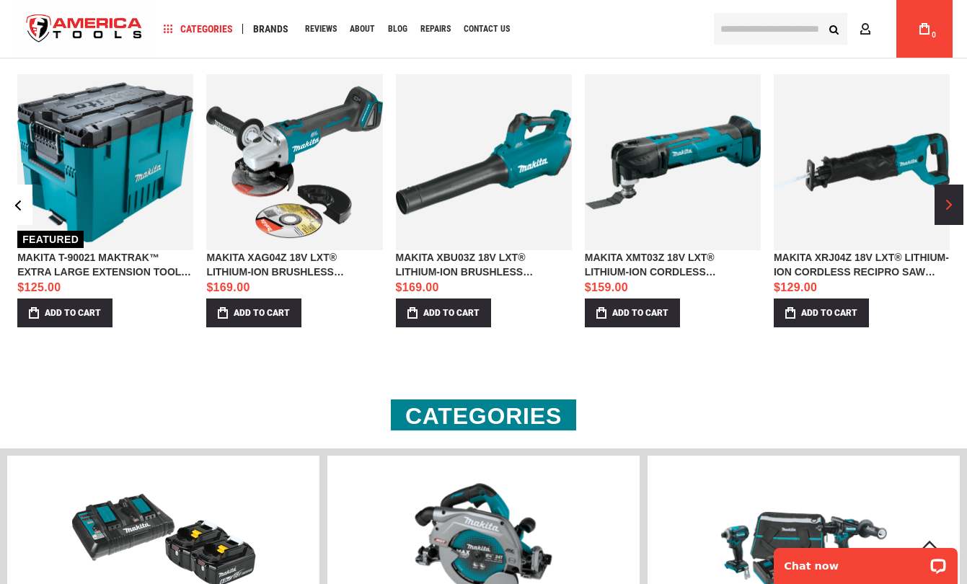
click at [951, 211] on span "›" at bounding box center [949, 205] width 6 height 11
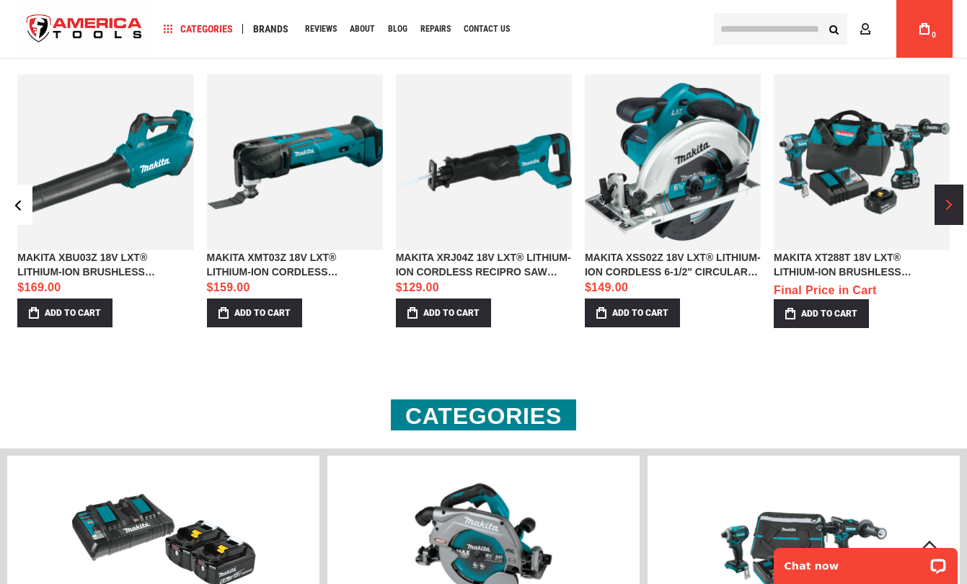
click at [951, 211] on span "›" at bounding box center [949, 205] width 6 height 11
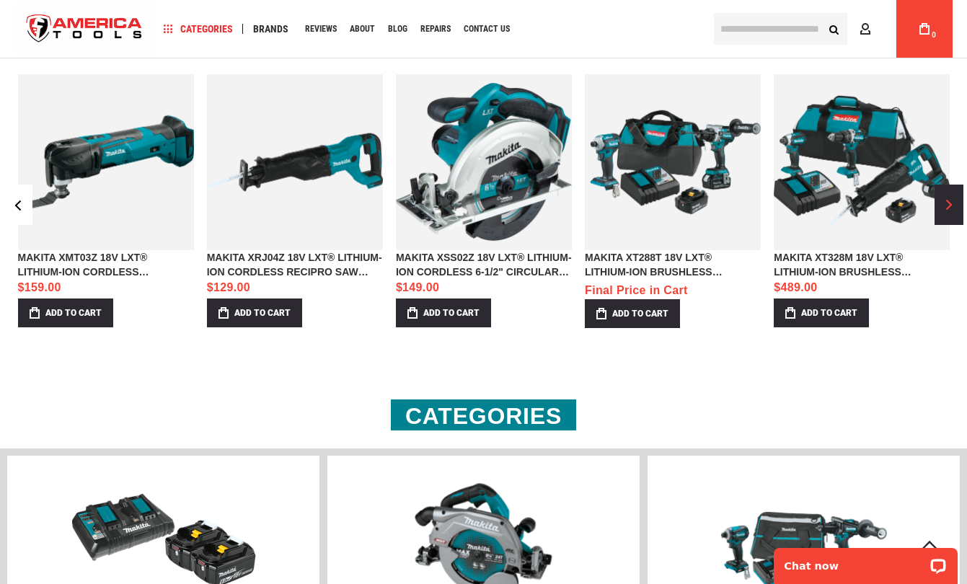
click at [951, 211] on span "›" at bounding box center [949, 205] width 6 height 11
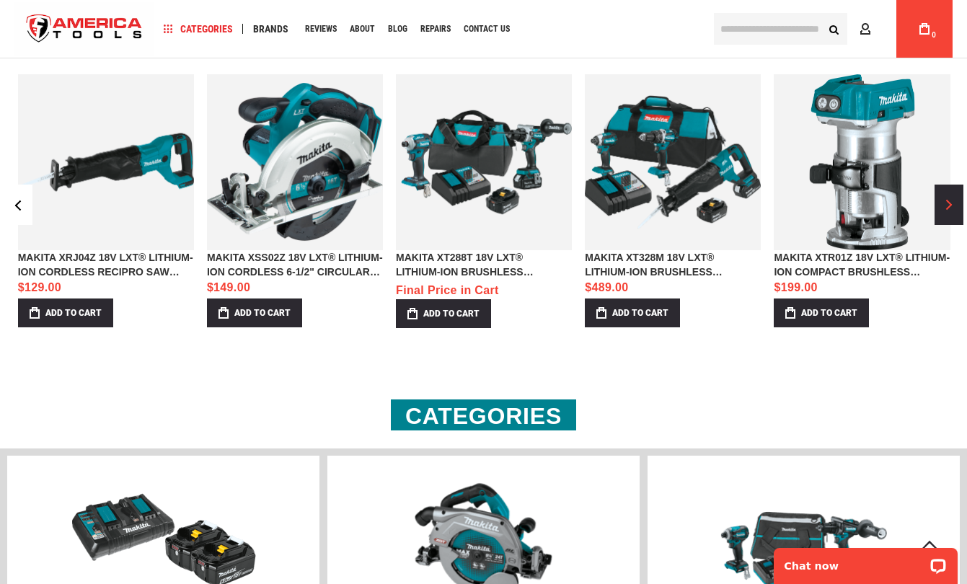
click at [951, 211] on span "›" at bounding box center [949, 205] width 6 height 11
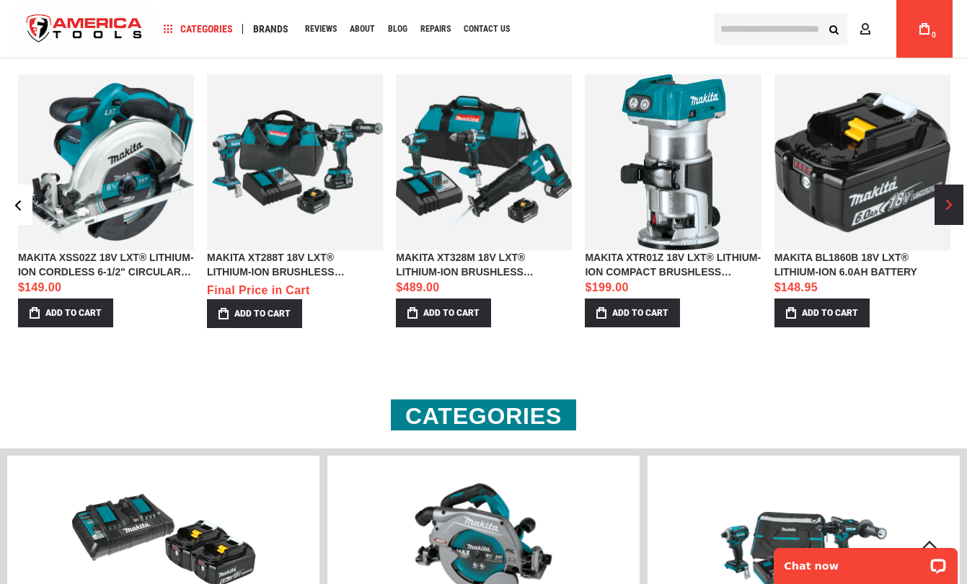
click at [951, 211] on span "›" at bounding box center [949, 205] width 6 height 11
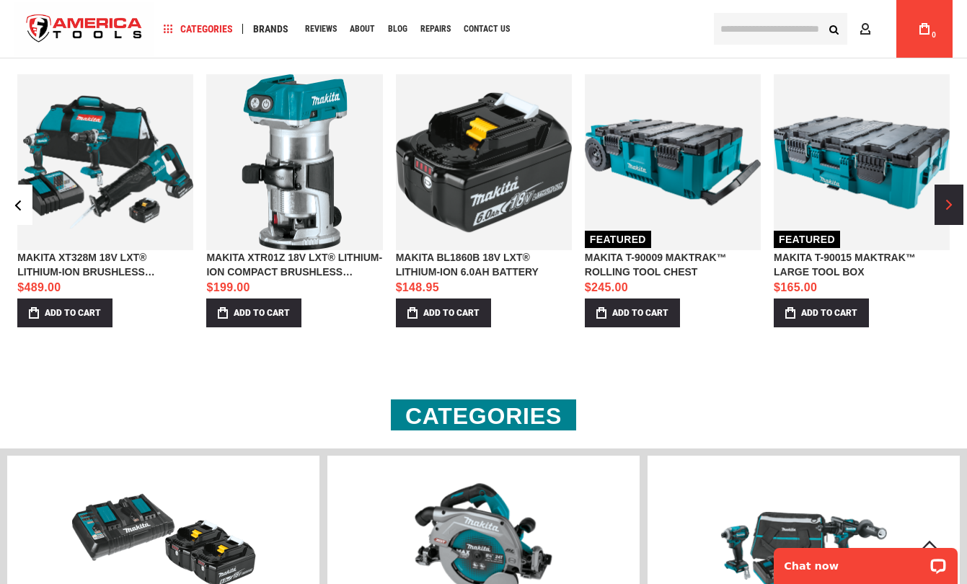
click at [951, 211] on span "›" at bounding box center [949, 205] width 6 height 11
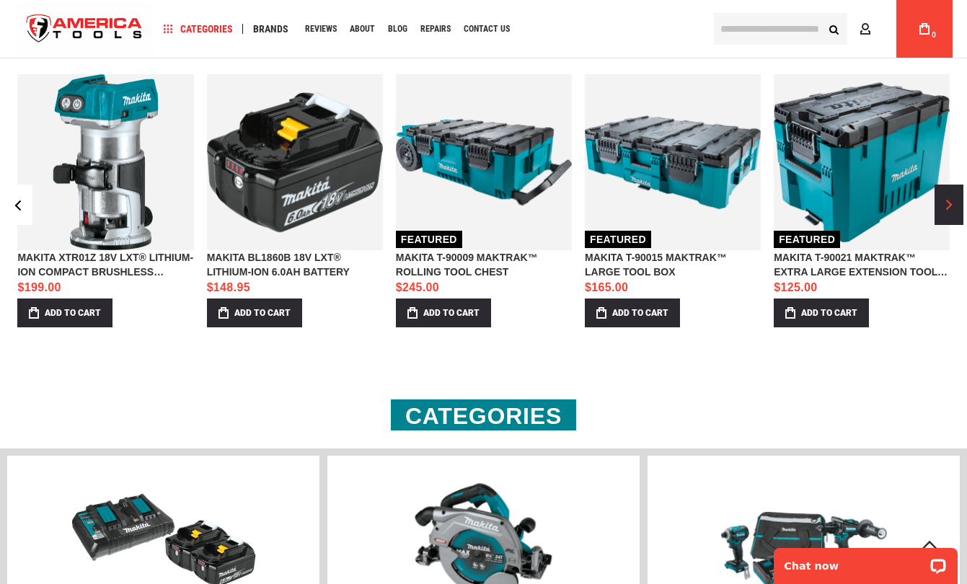
click at [951, 211] on span "›" at bounding box center [949, 205] width 6 height 11
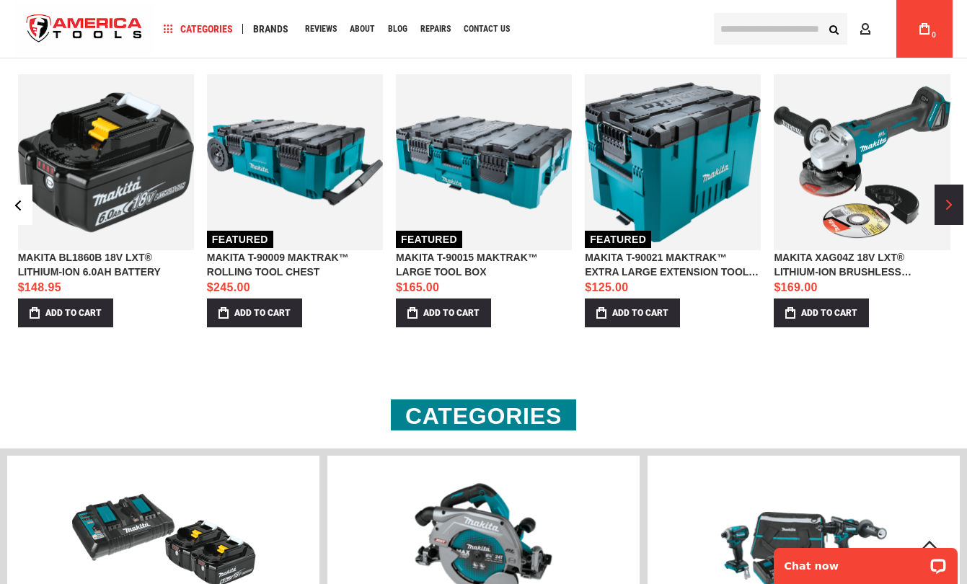
click at [951, 211] on span "›" at bounding box center [949, 205] width 6 height 11
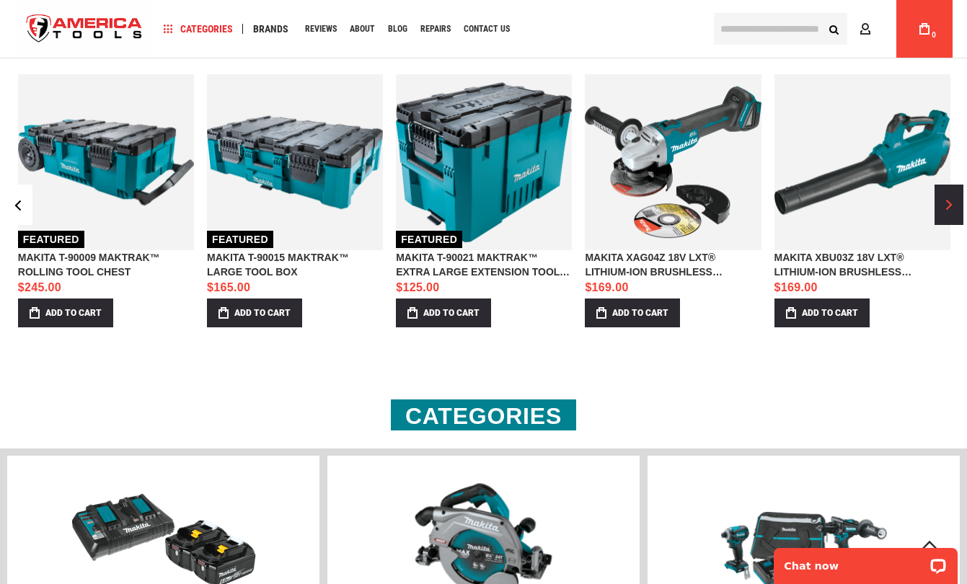
click at [951, 211] on span "›" at bounding box center [949, 205] width 6 height 11
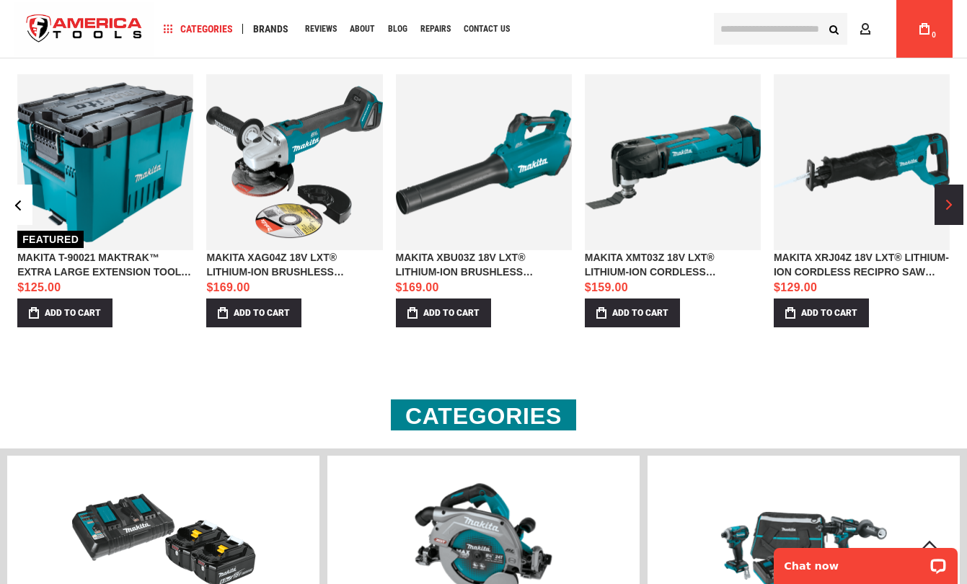
click at [951, 211] on span "›" at bounding box center [949, 205] width 6 height 11
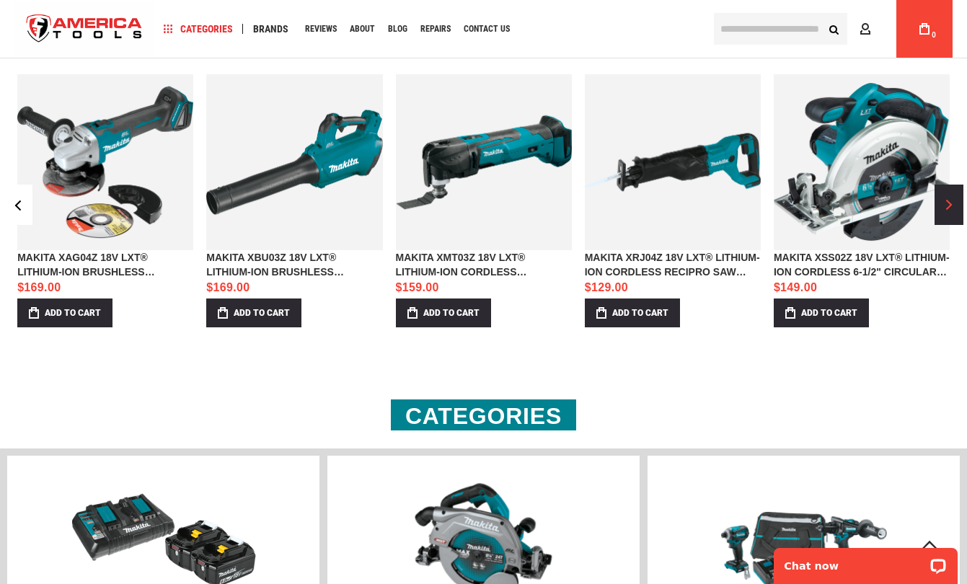
click at [951, 211] on span "›" at bounding box center [949, 205] width 6 height 11
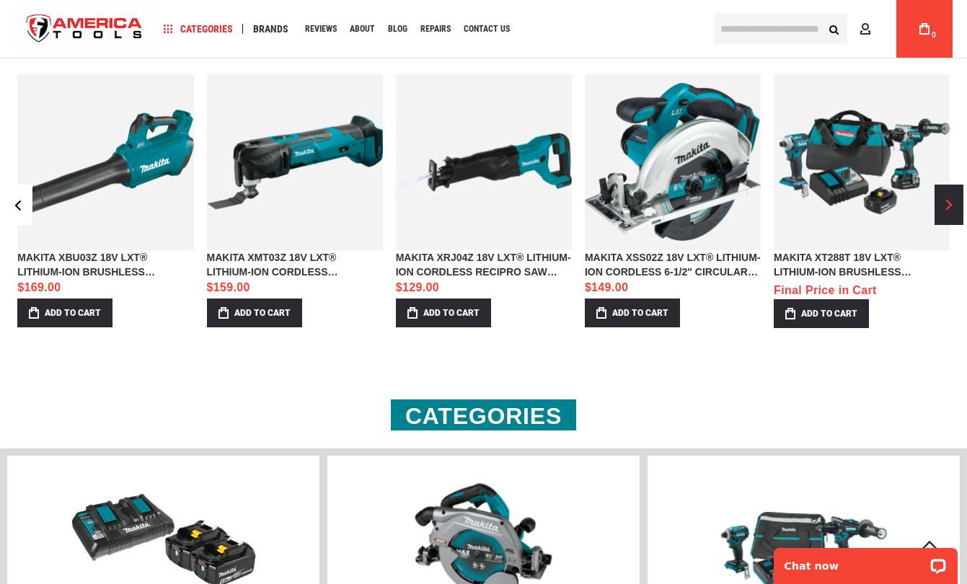
click at [951, 211] on span "›" at bounding box center [949, 205] width 6 height 11
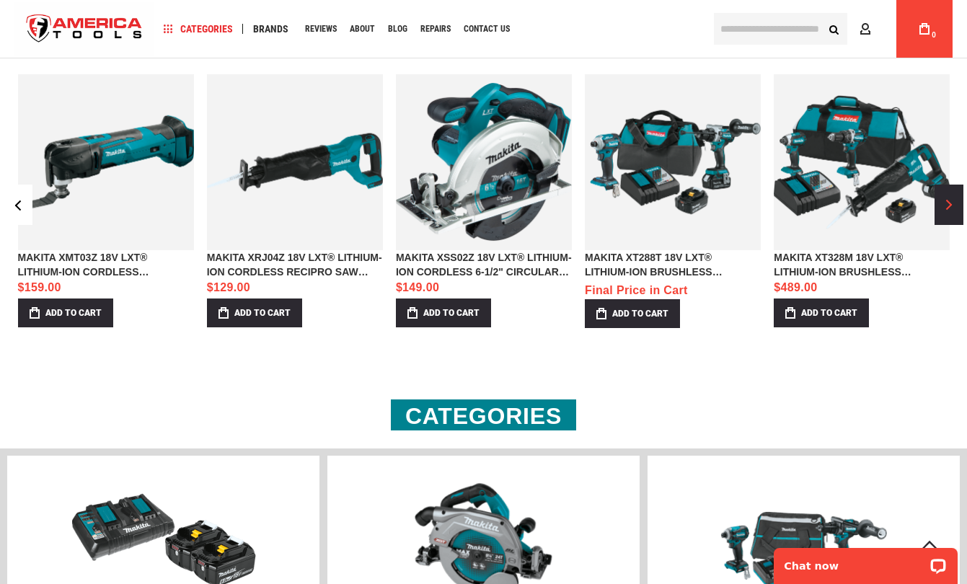
click at [951, 211] on span "›" at bounding box center [949, 205] width 6 height 11
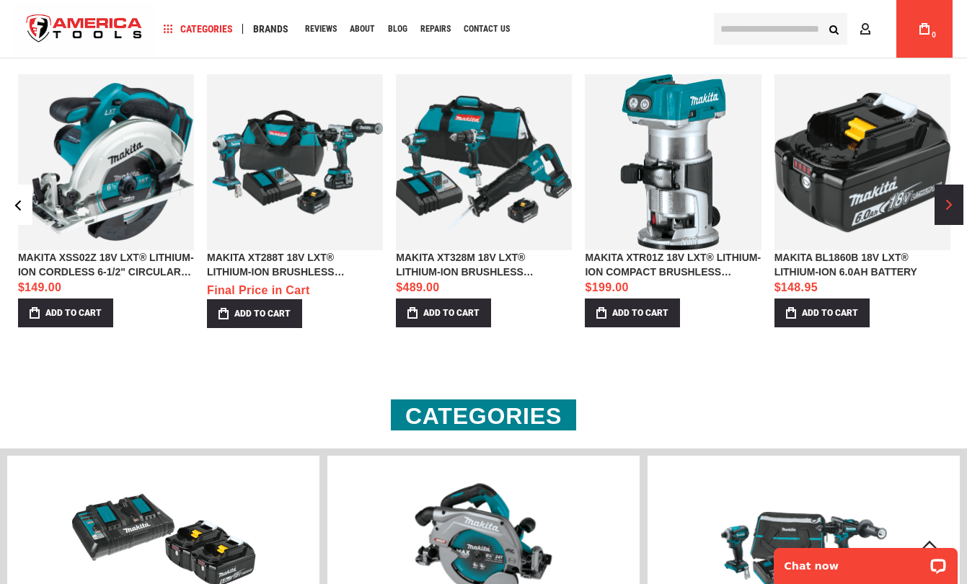
click at [951, 211] on span "›" at bounding box center [949, 205] width 6 height 11
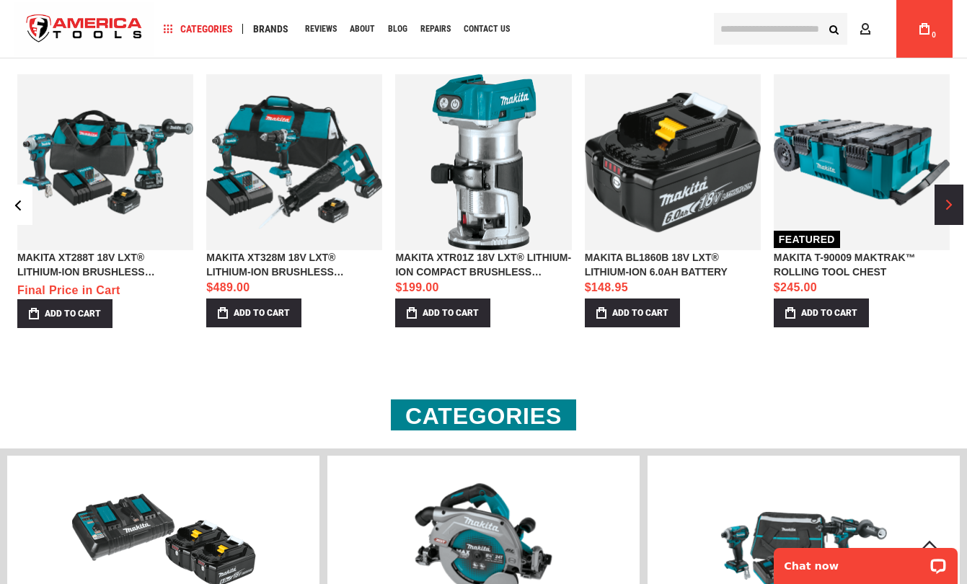
click at [951, 211] on span "›" at bounding box center [949, 205] width 6 height 11
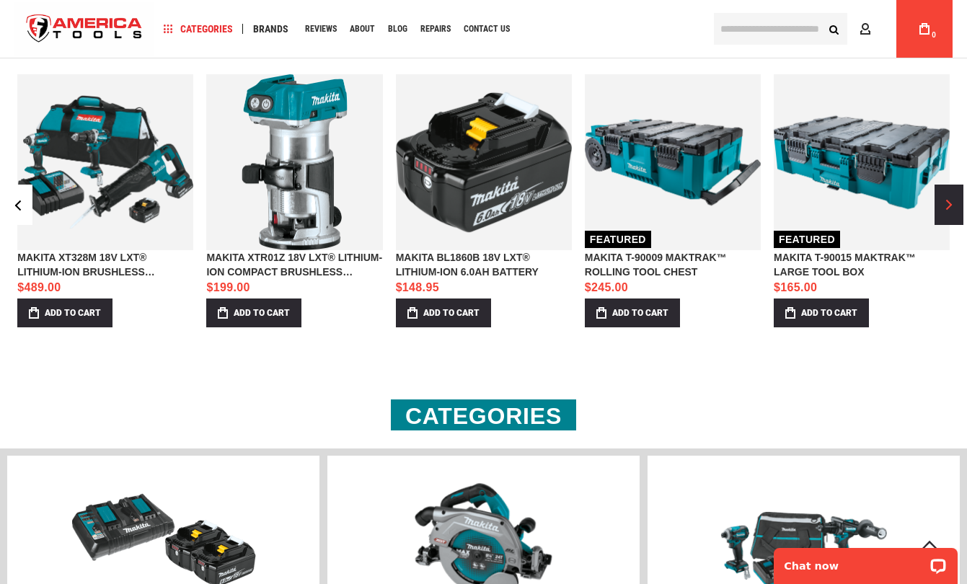
click at [951, 211] on span "›" at bounding box center [949, 205] width 6 height 11
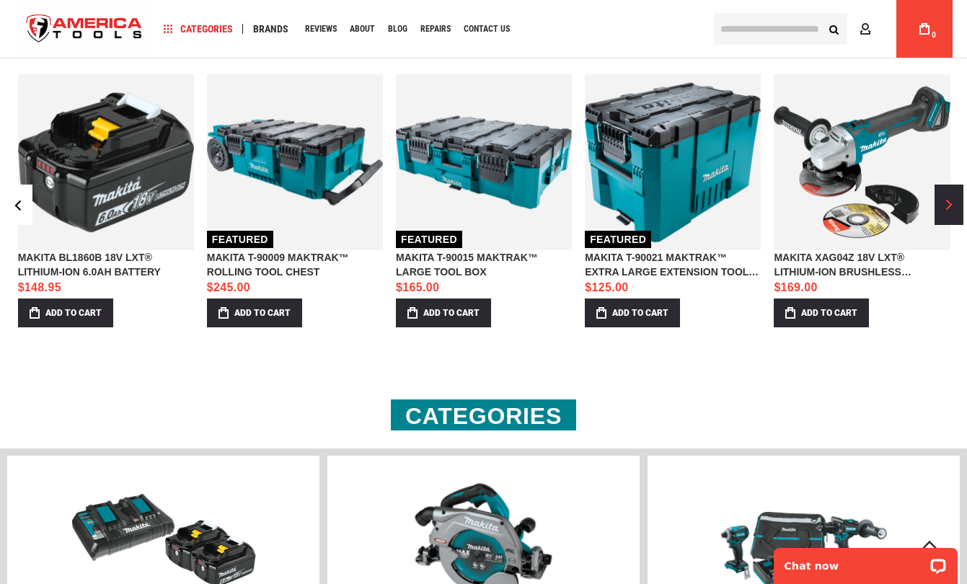
click at [951, 211] on span "›" at bounding box center [949, 205] width 6 height 11
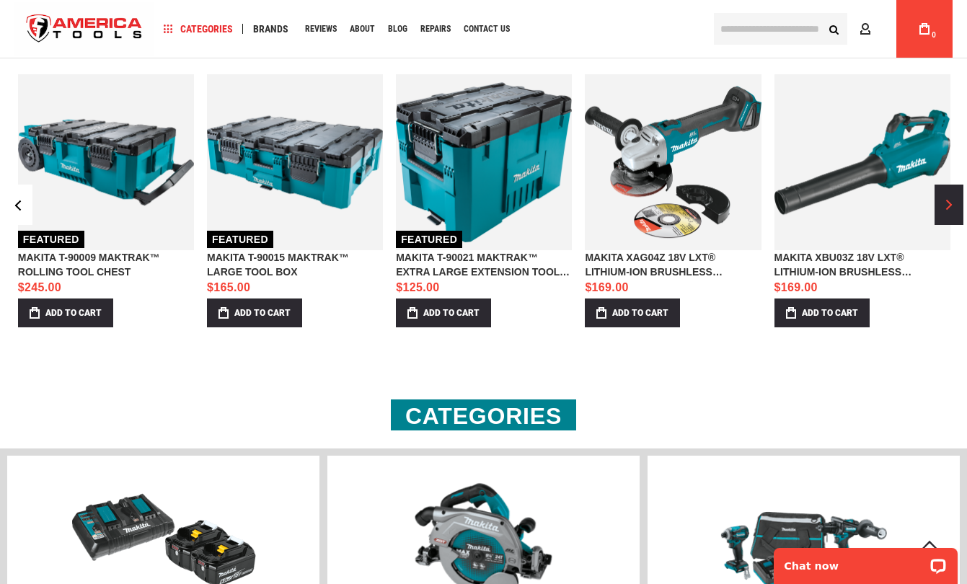
click at [951, 211] on span "›" at bounding box center [949, 205] width 6 height 11
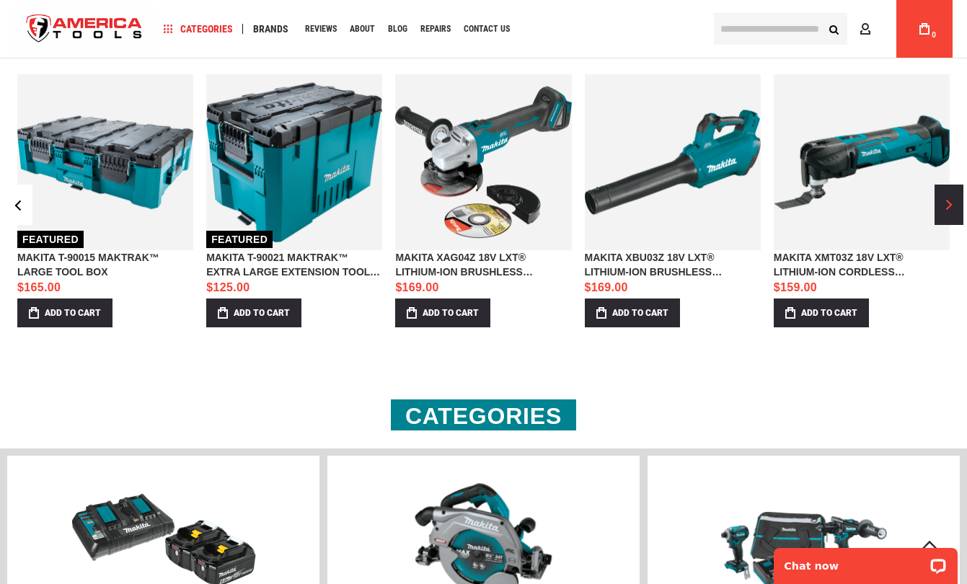
click at [951, 211] on span "›" at bounding box center [949, 205] width 6 height 11
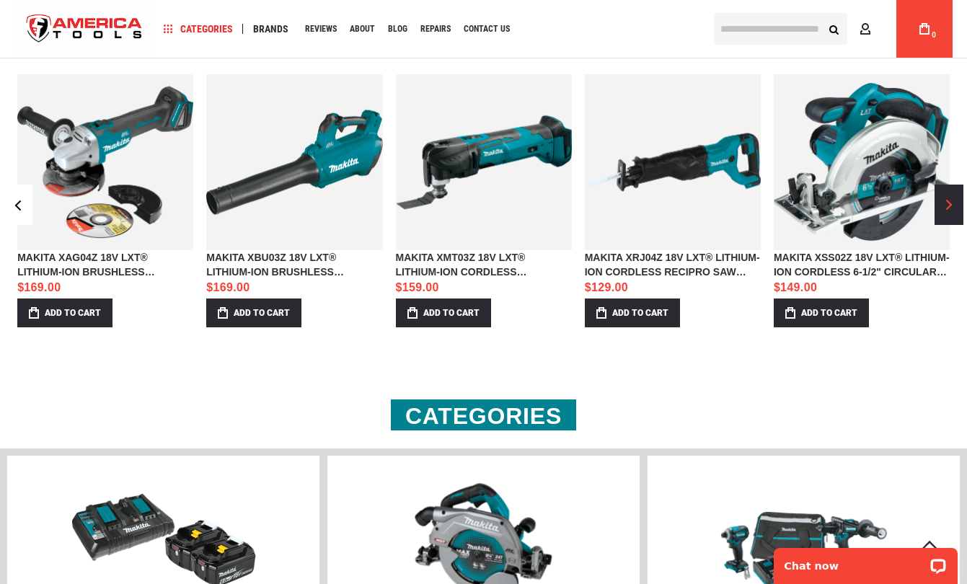
click at [951, 211] on span "›" at bounding box center [949, 205] width 6 height 11
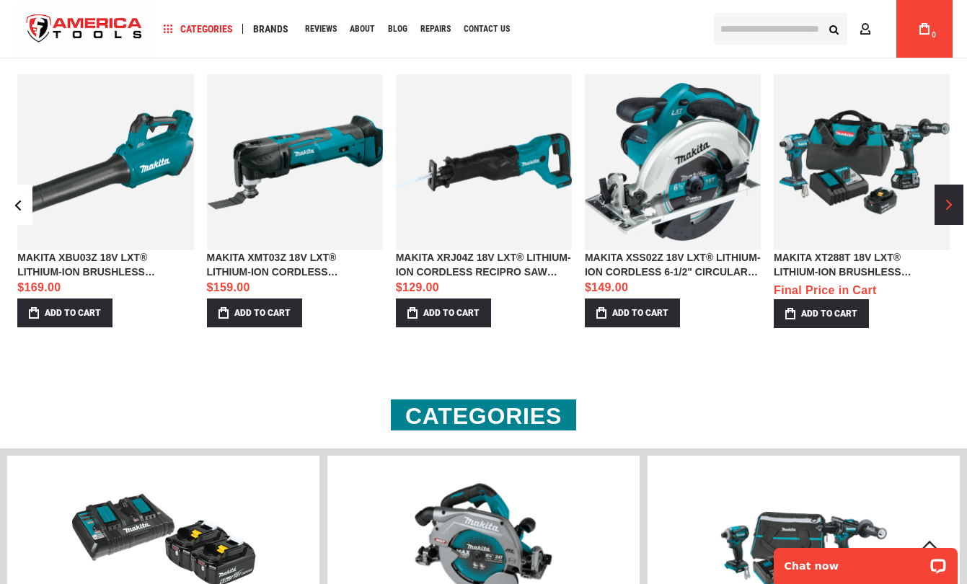
click at [951, 211] on span "›" at bounding box center [949, 205] width 6 height 11
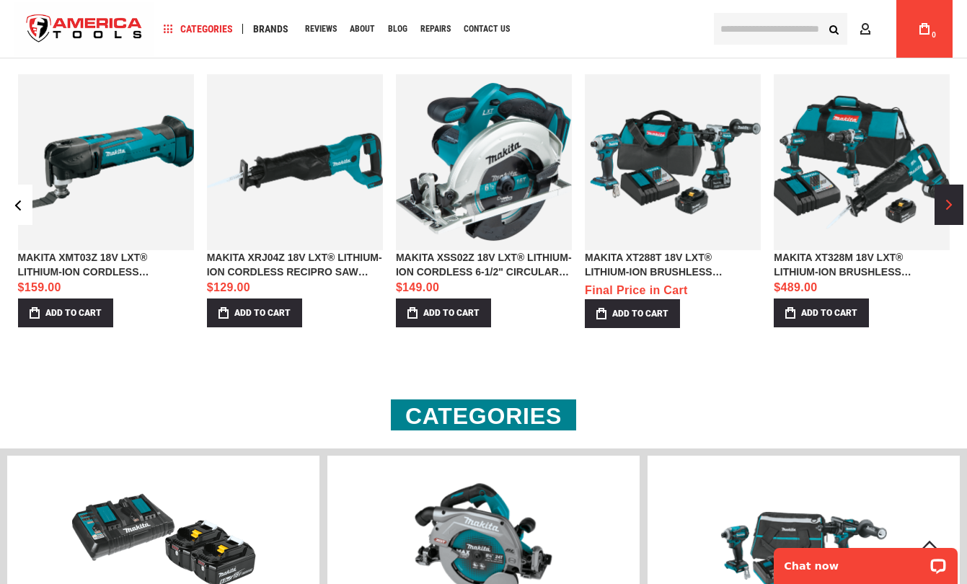
click at [951, 211] on span "›" at bounding box center [949, 205] width 6 height 11
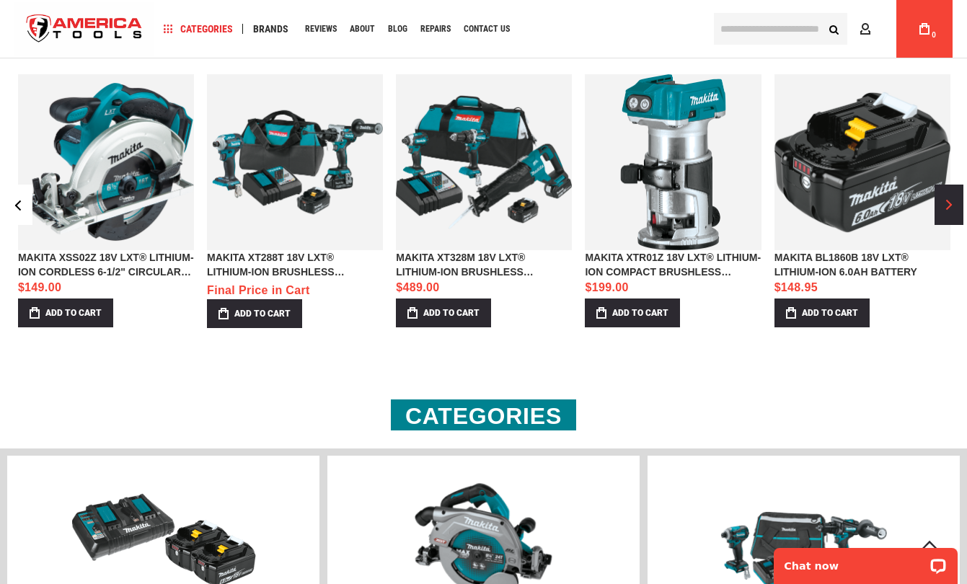
click at [951, 211] on span "›" at bounding box center [949, 205] width 6 height 11
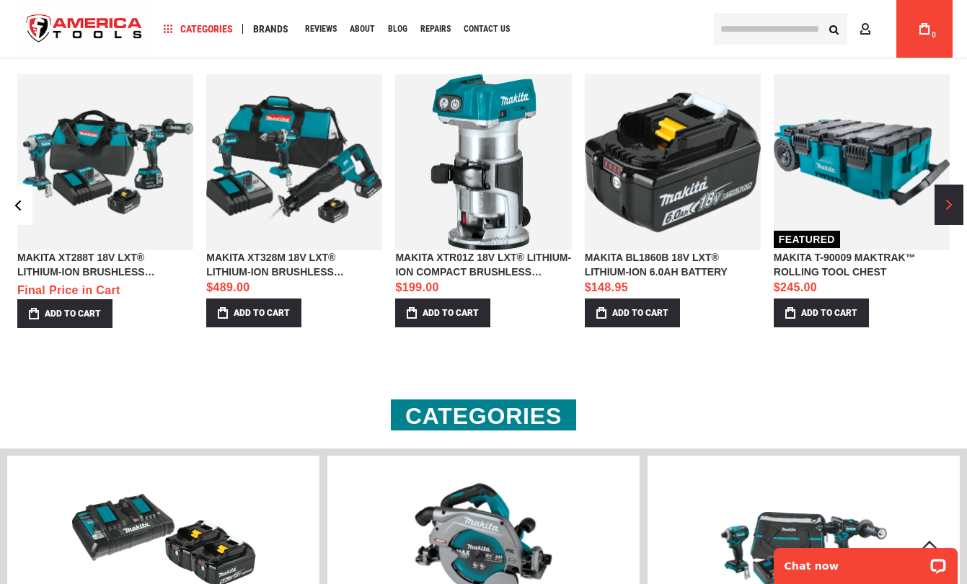
click at [951, 211] on span "›" at bounding box center [949, 205] width 6 height 11
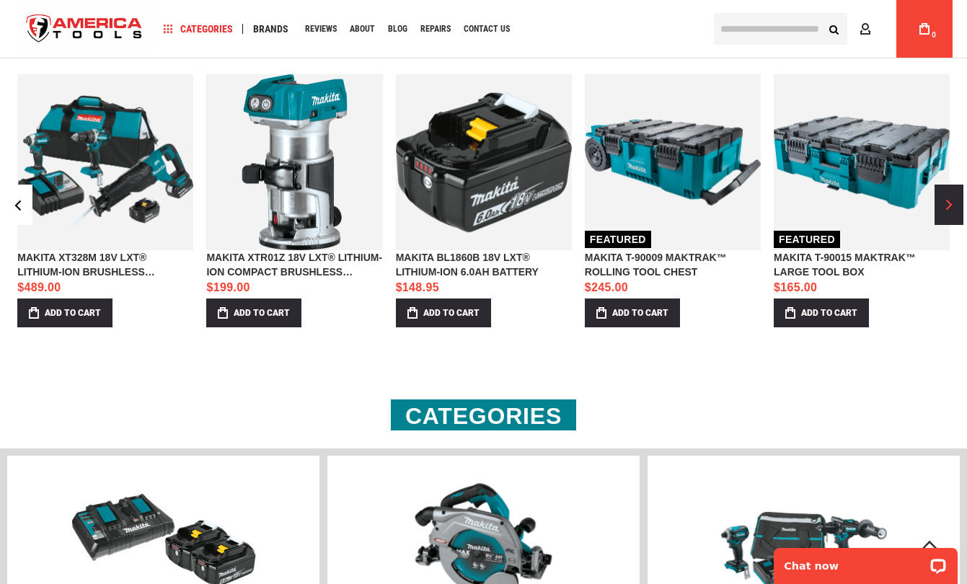
click at [951, 211] on span "›" at bounding box center [949, 205] width 6 height 11
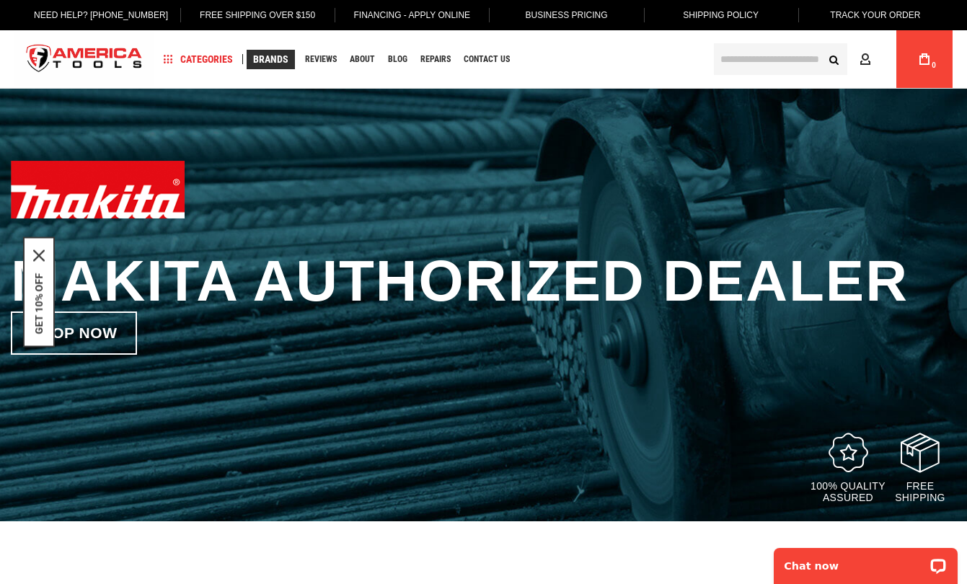
scroll to position [0, 0]
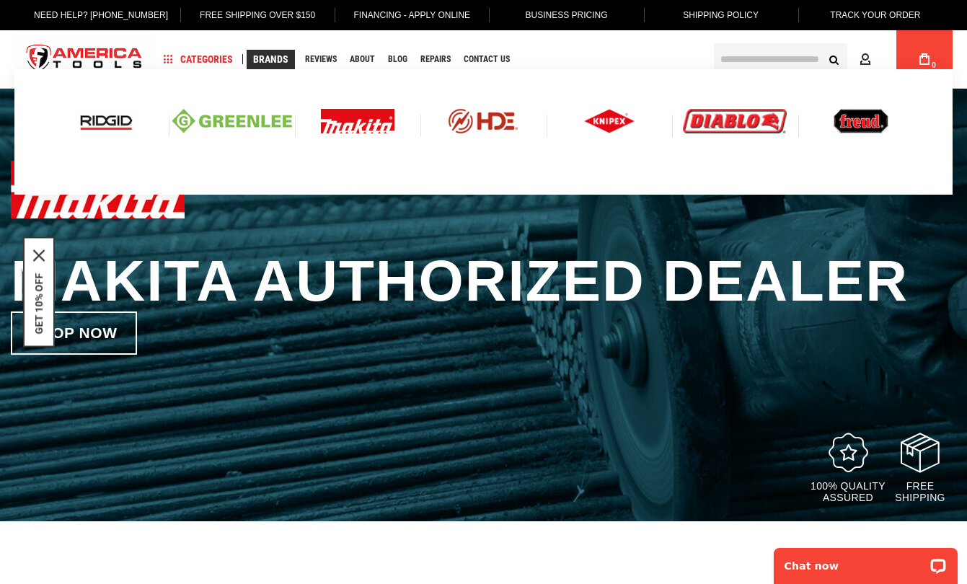
click at [106, 115] on img at bounding box center [106, 121] width 60 height 25
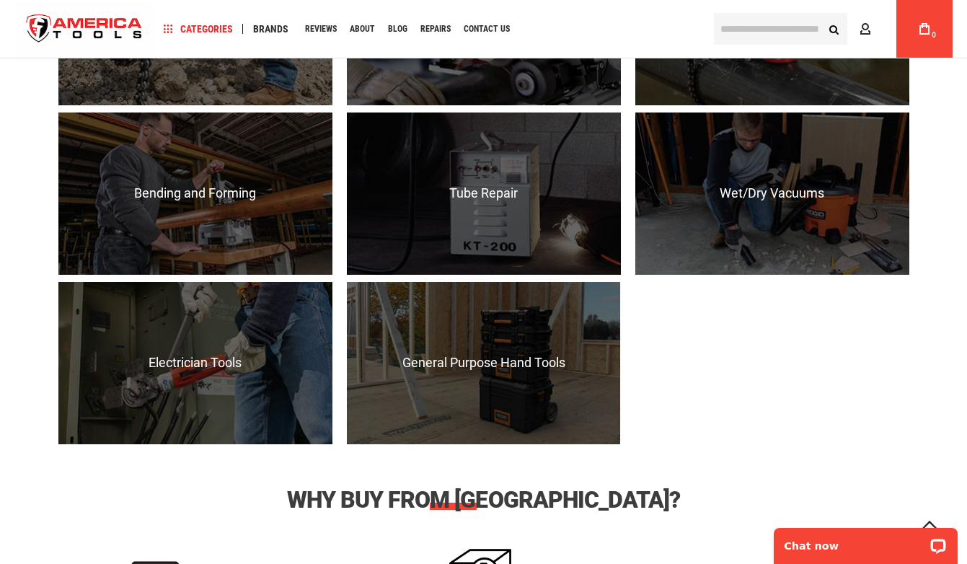
scroll to position [1396, 0]
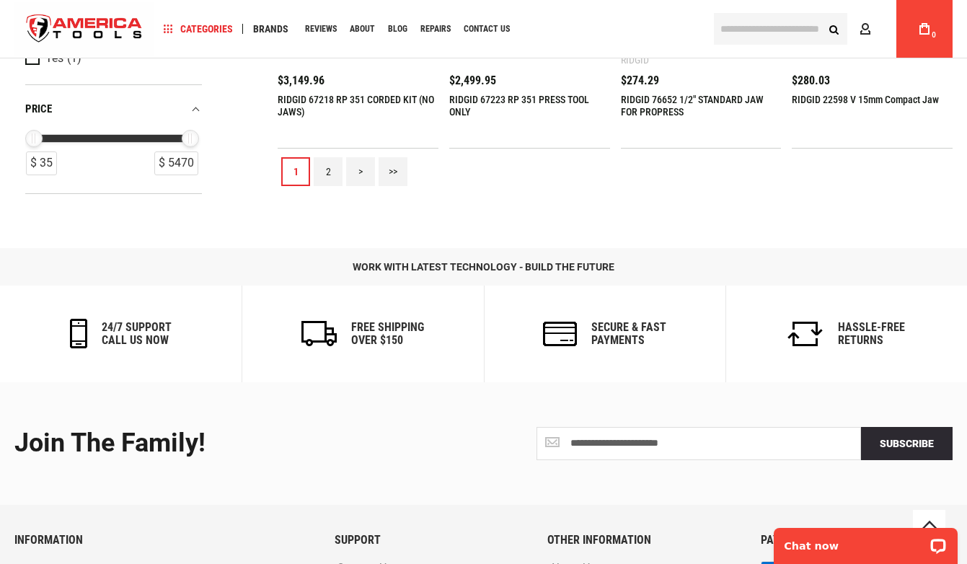
scroll to position [1720, 0]
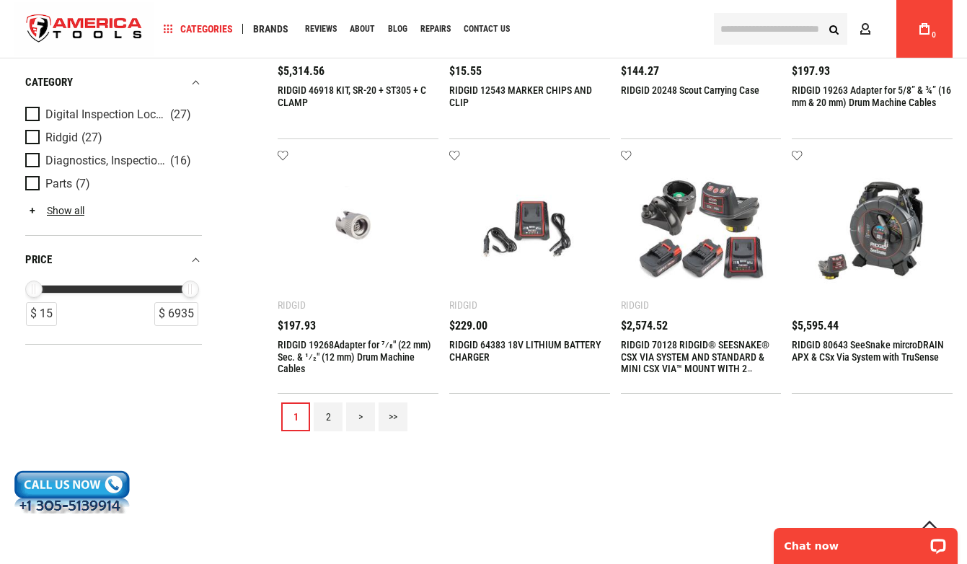
scroll to position [1491, 0]
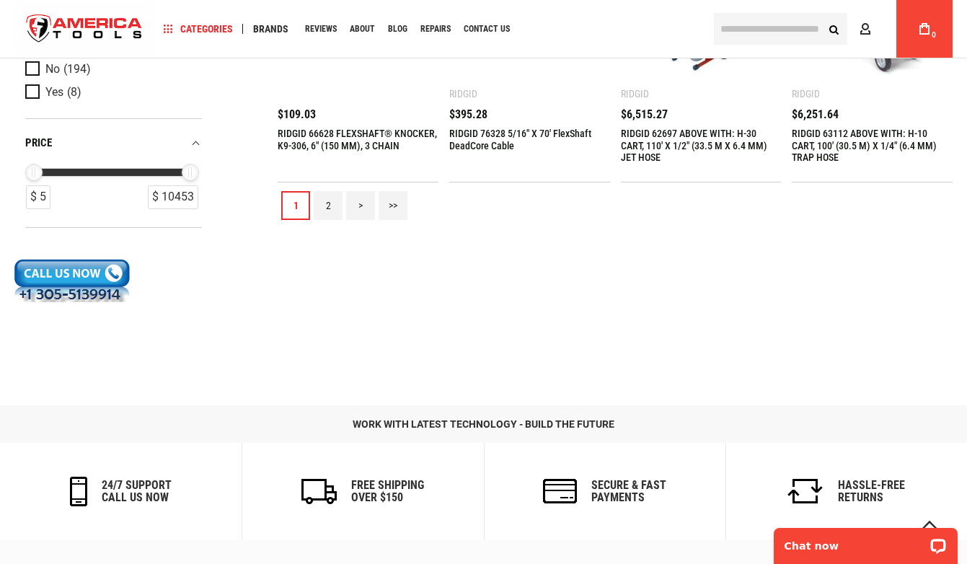
scroll to position [1713, 0]
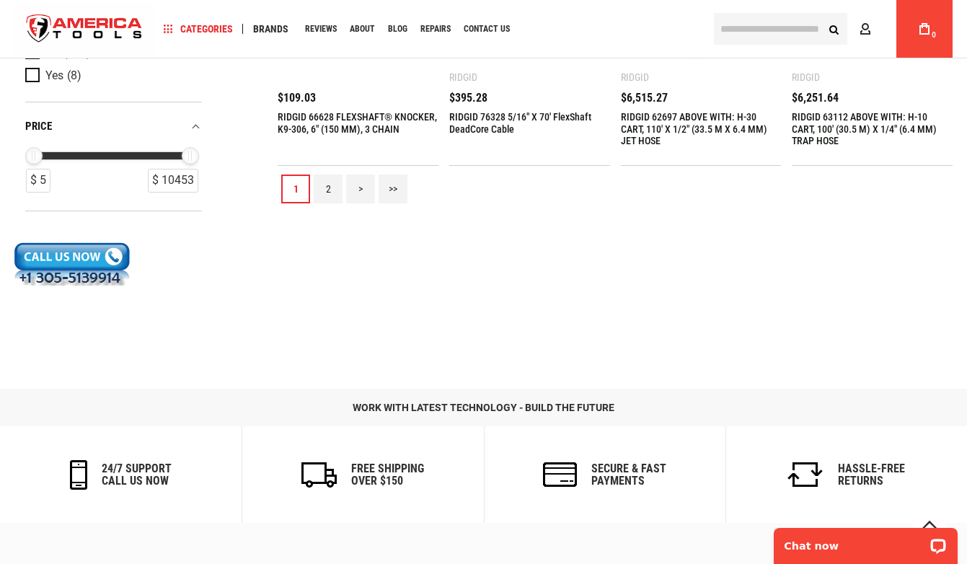
click at [328, 183] on link "2" at bounding box center [328, 189] width 29 height 29
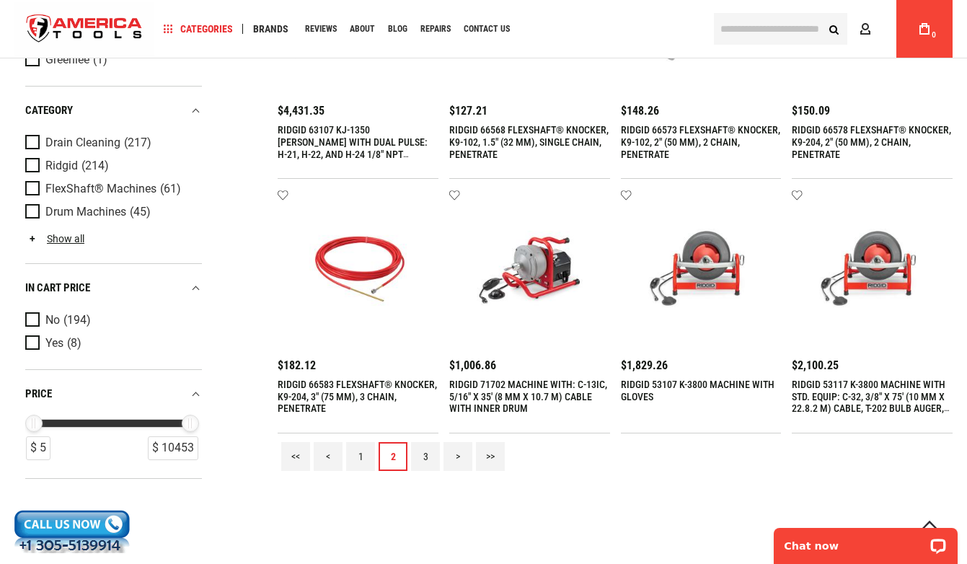
scroll to position [1446, 0]
click at [425, 459] on link "3" at bounding box center [425, 456] width 29 height 29
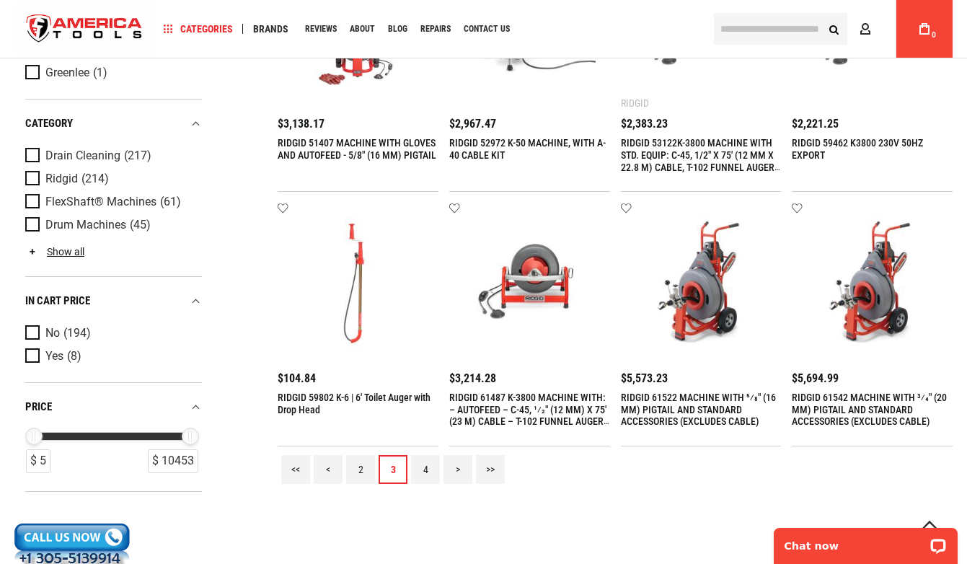
scroll to position [1435, 0]
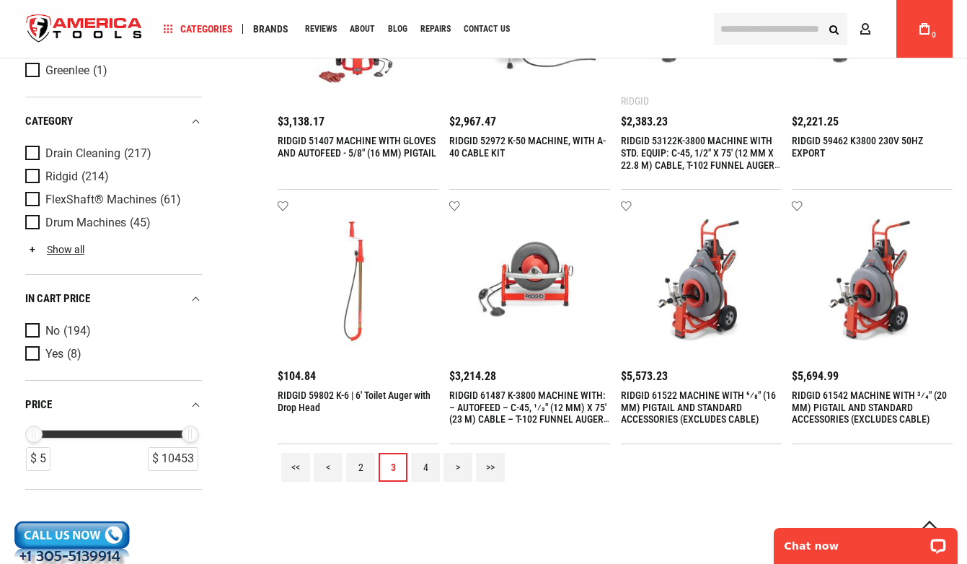
click at [419, 457] on link "4" at bounding box center [425, 467] width 29 height 29
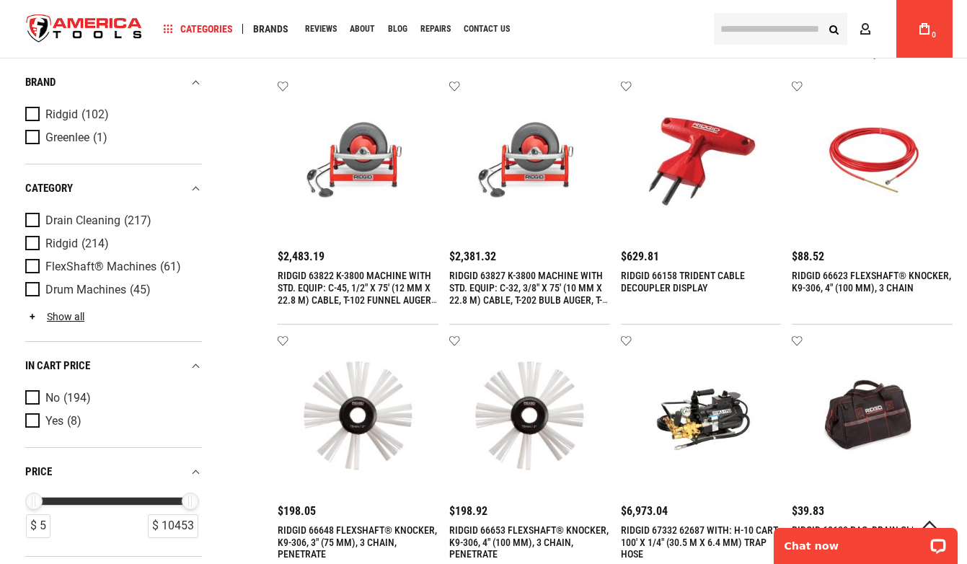
scroll to position [0, 0]
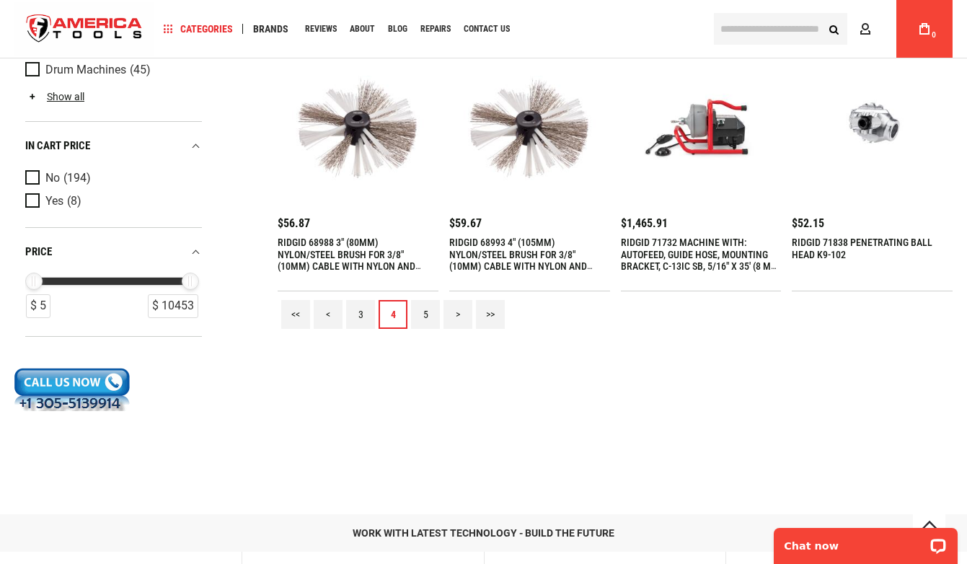
click at [418, 312] on link "5" at bounding box center [425, 314] width 29 height 29
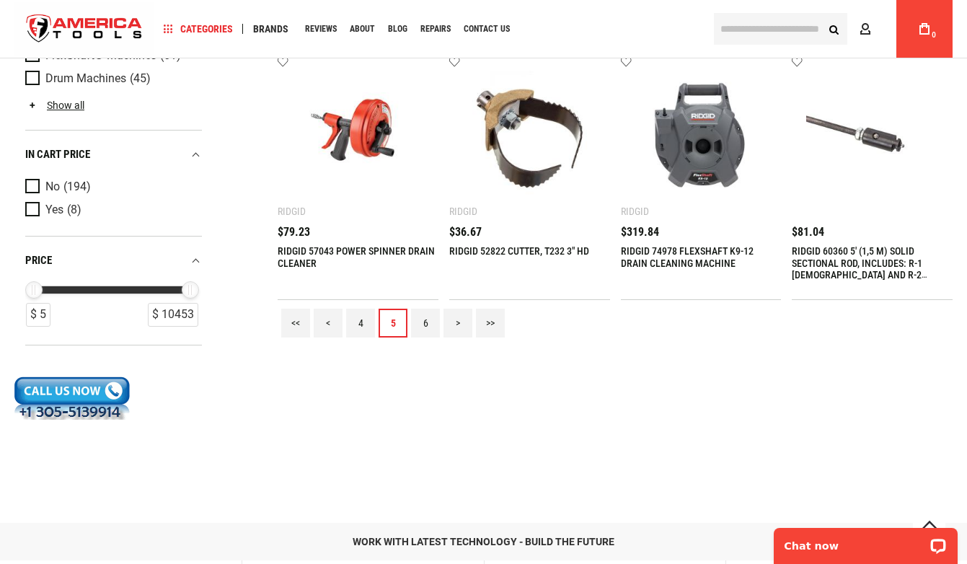
click at [433, 325] on link "6" at bounding box center [425, 323] width 29 height 29
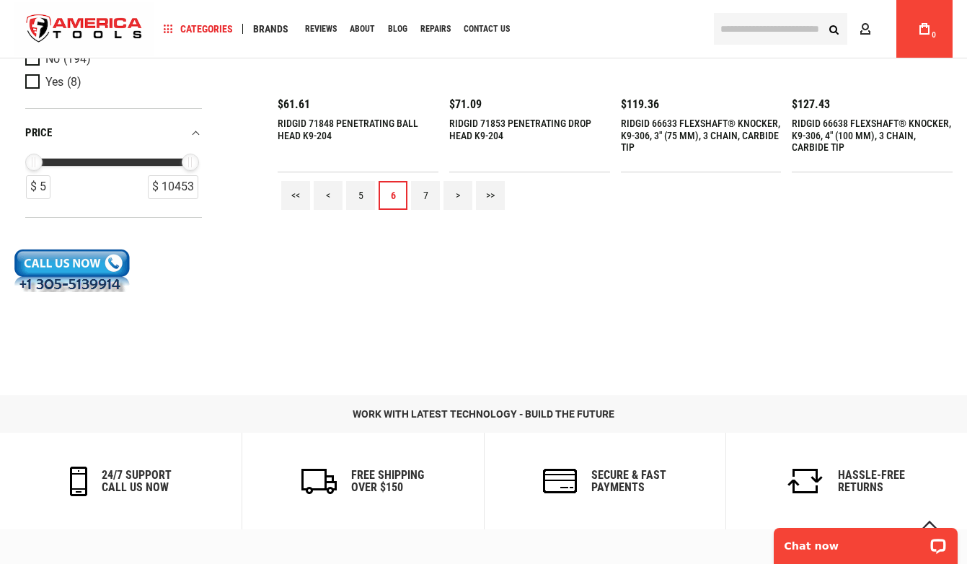
click at [410, 188] on div "<< < 5 6 7 > >>" at bounding box center [615, 195] width 675 height 46
click at [421, 189] on link "7" at bounding box center [425, 195] width 29 height 29
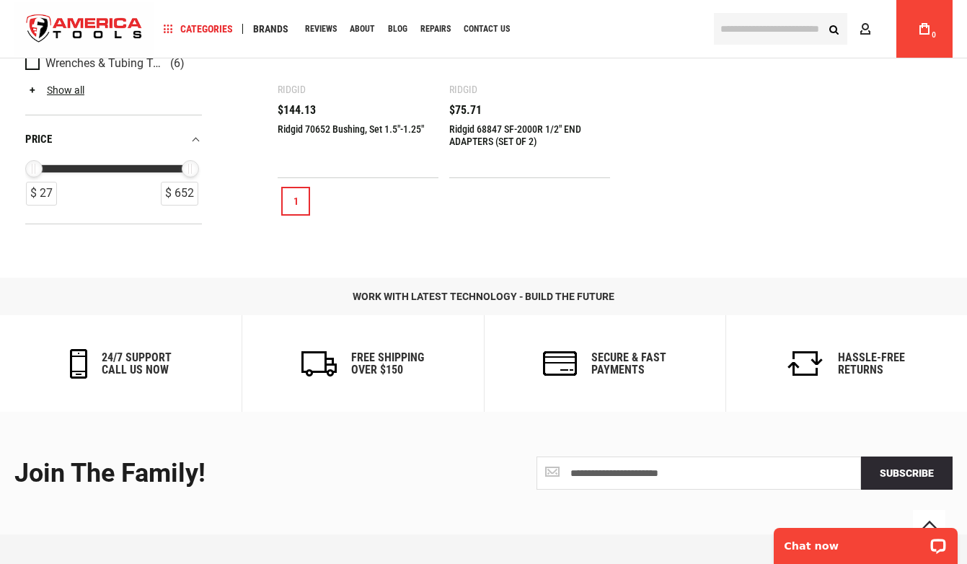
scroll to position [939, 0]
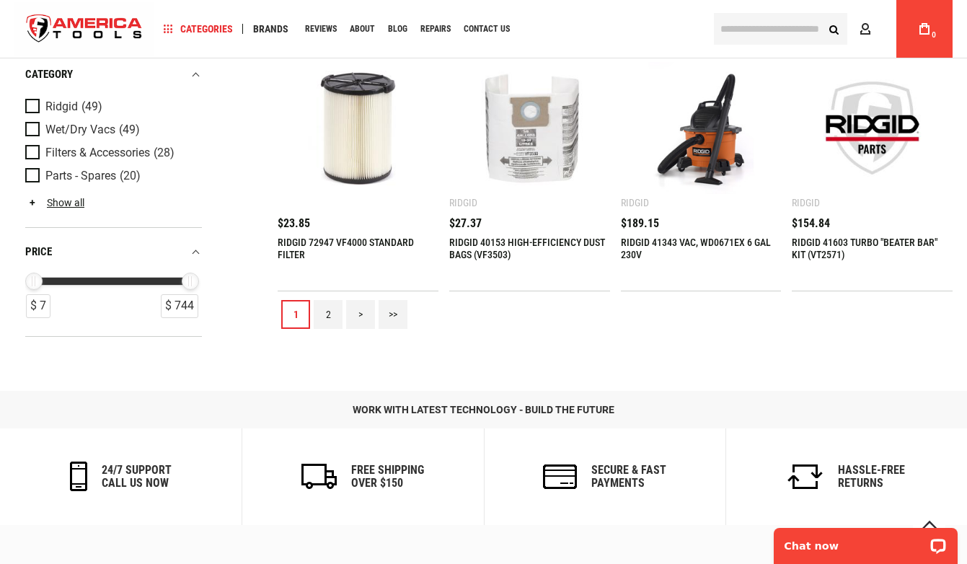
scroll to position [1576, 0]
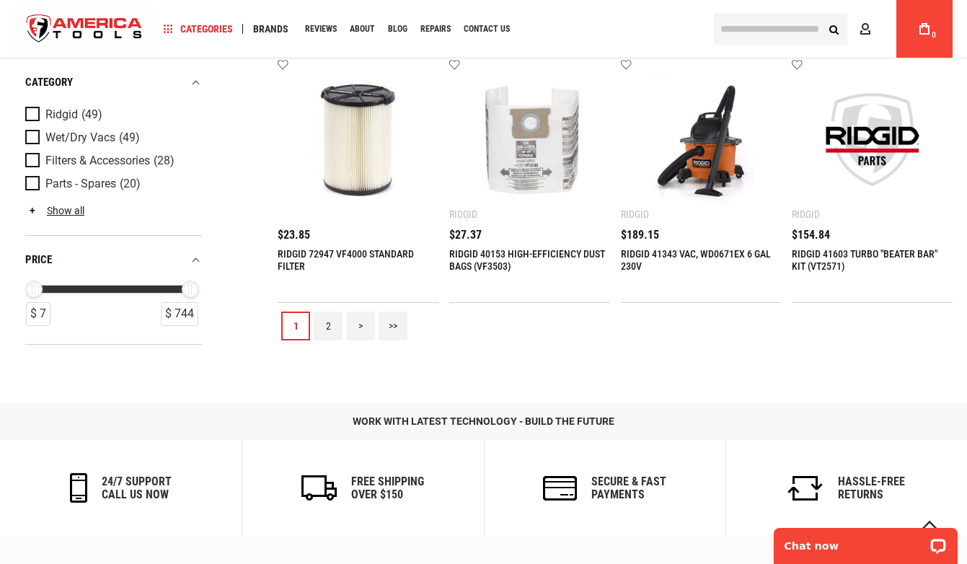
click at [321, 334] on link "2" at bounding box center [328, 326] width 29 height 29
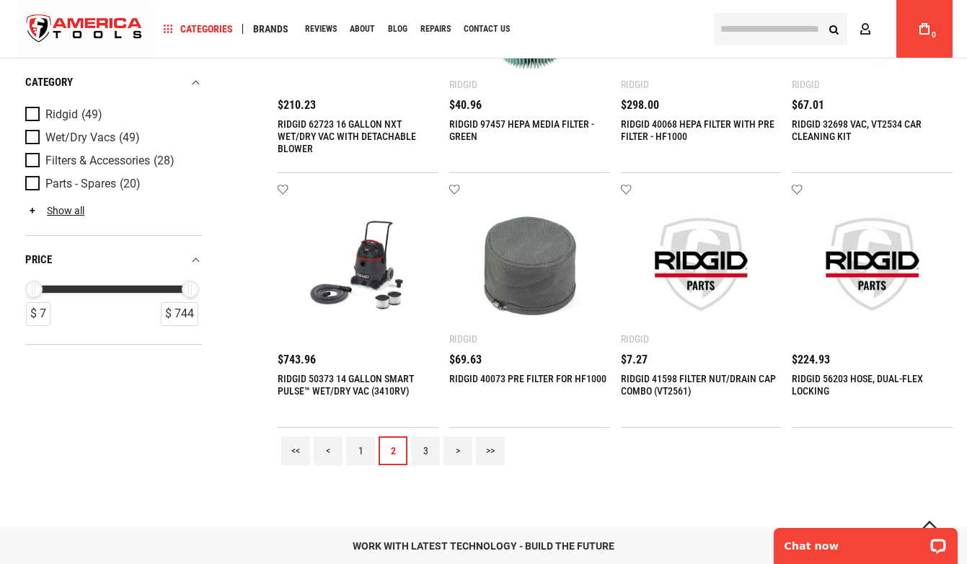
scroll to position [1454, 0]
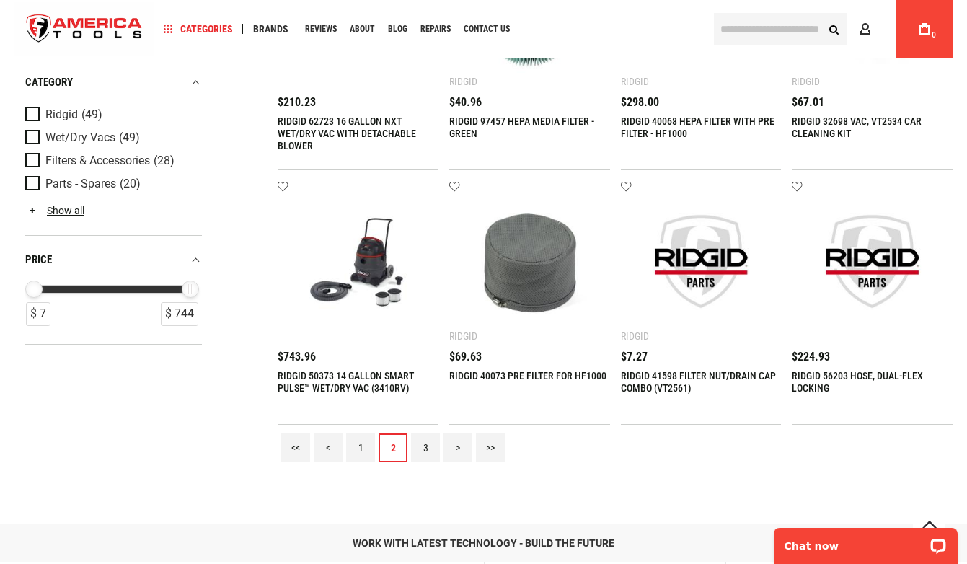
click at [425, 446] on link "3" at bounding box center [425, 448] width 29 height 29
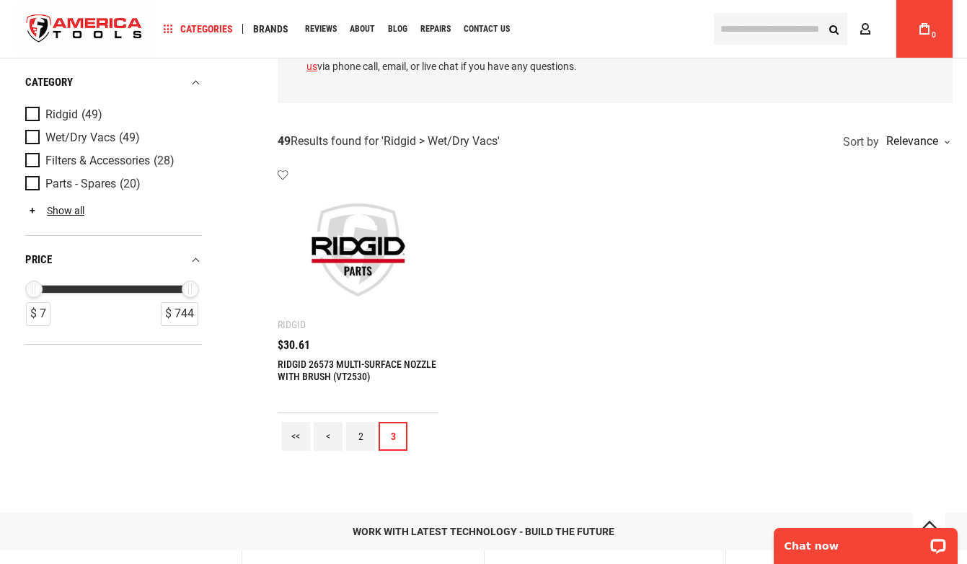
scroll to position [197, 0]
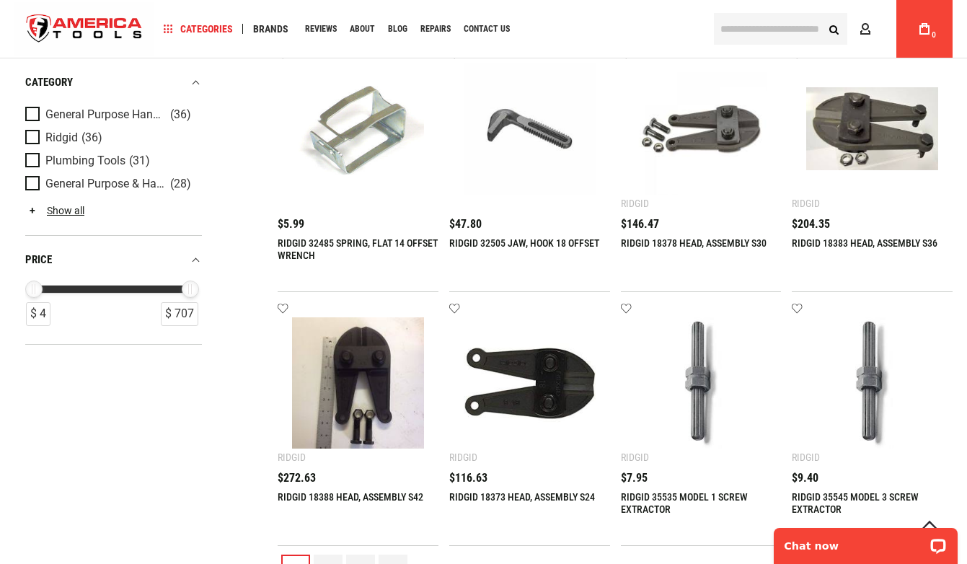
scroll to position [1177, 0]
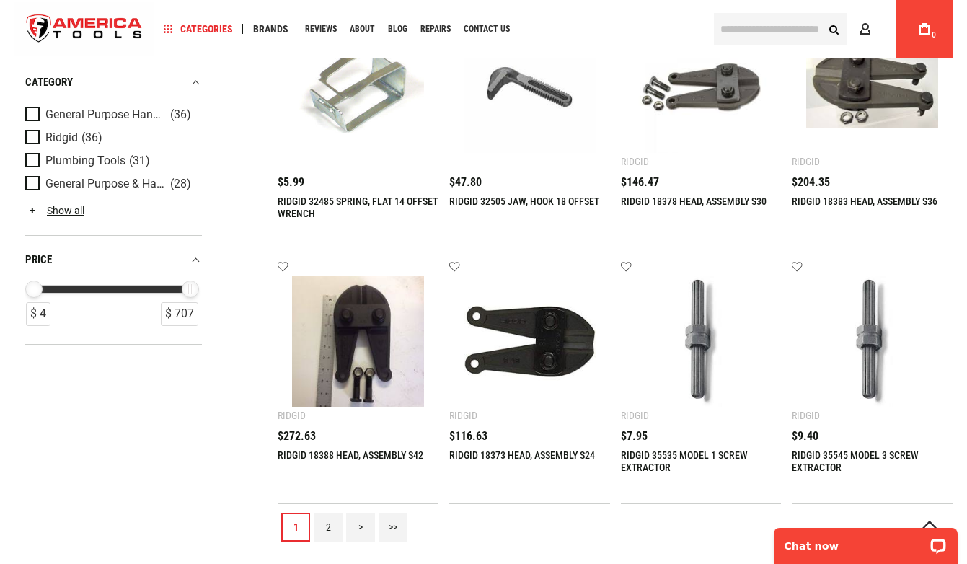
click at [320, 529] on link "2" at bounding box center [328, 527] width 29 height 29
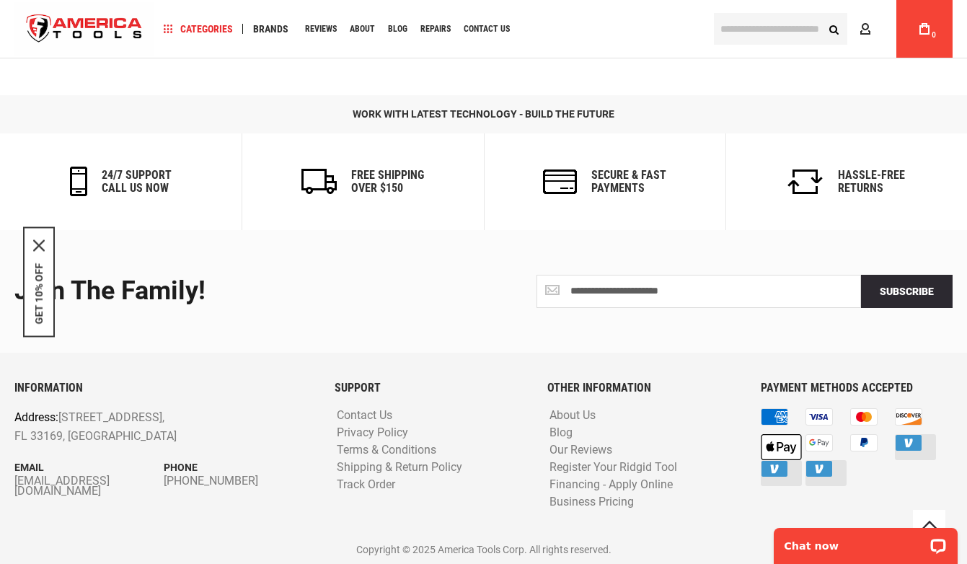
scroll to position [922, 0]
